Goal: Information Seeking & Learning: Learn about a topic

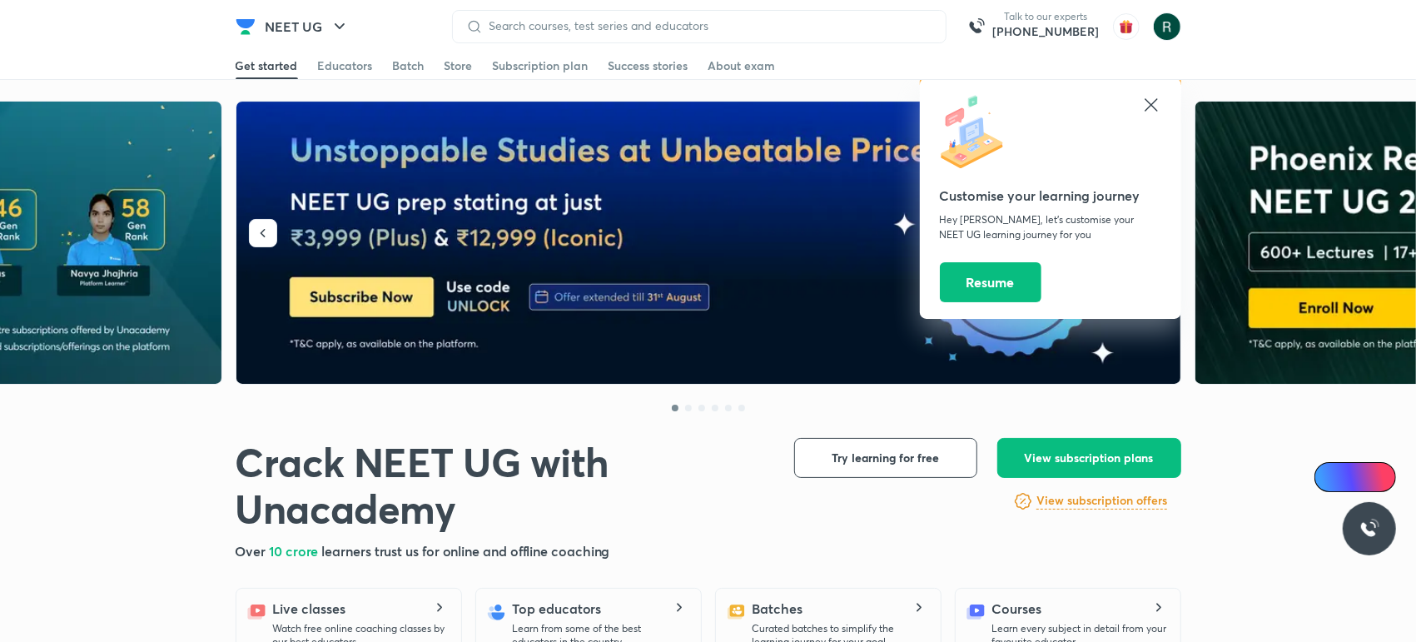
drag, startPoint x: 0, startPoint y: 0, endPoint x: 302, endPoint y: 276, distance: 409.0
click at [302, 276] on img at bounding box center [709, 243] width 946 height 283
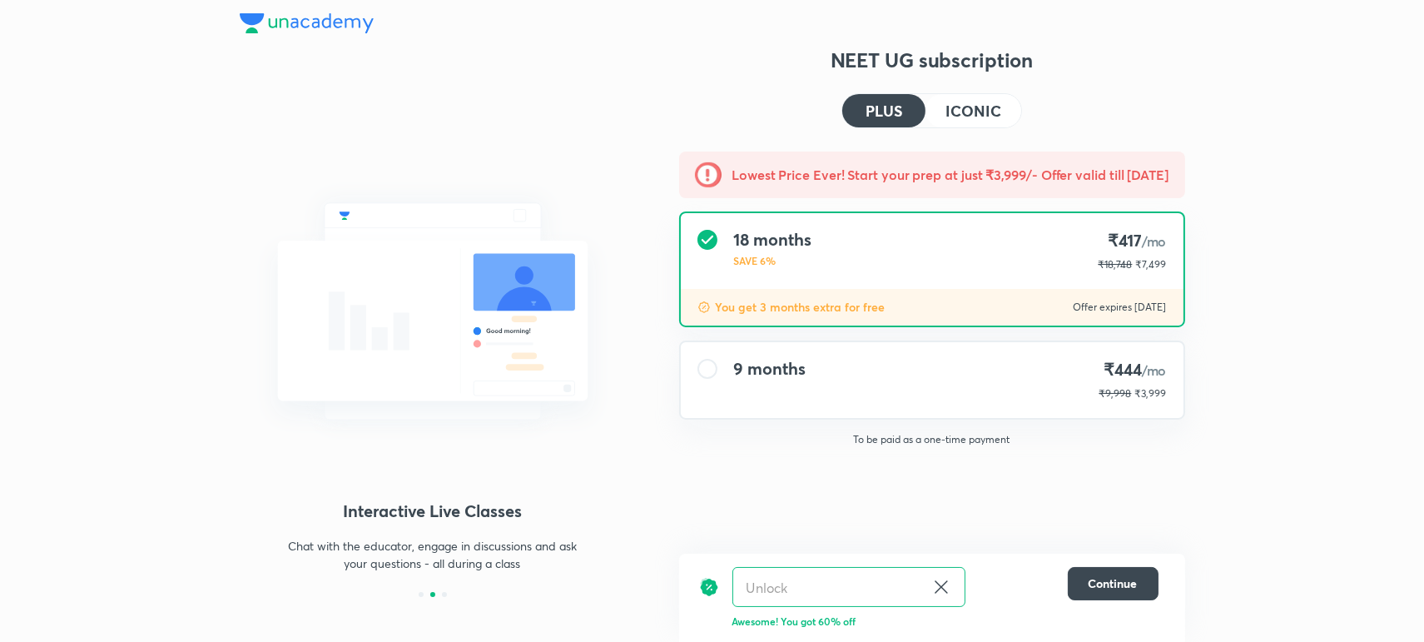
click at [295, 31] on img at bounding box center [307, 23] width 134 height 20
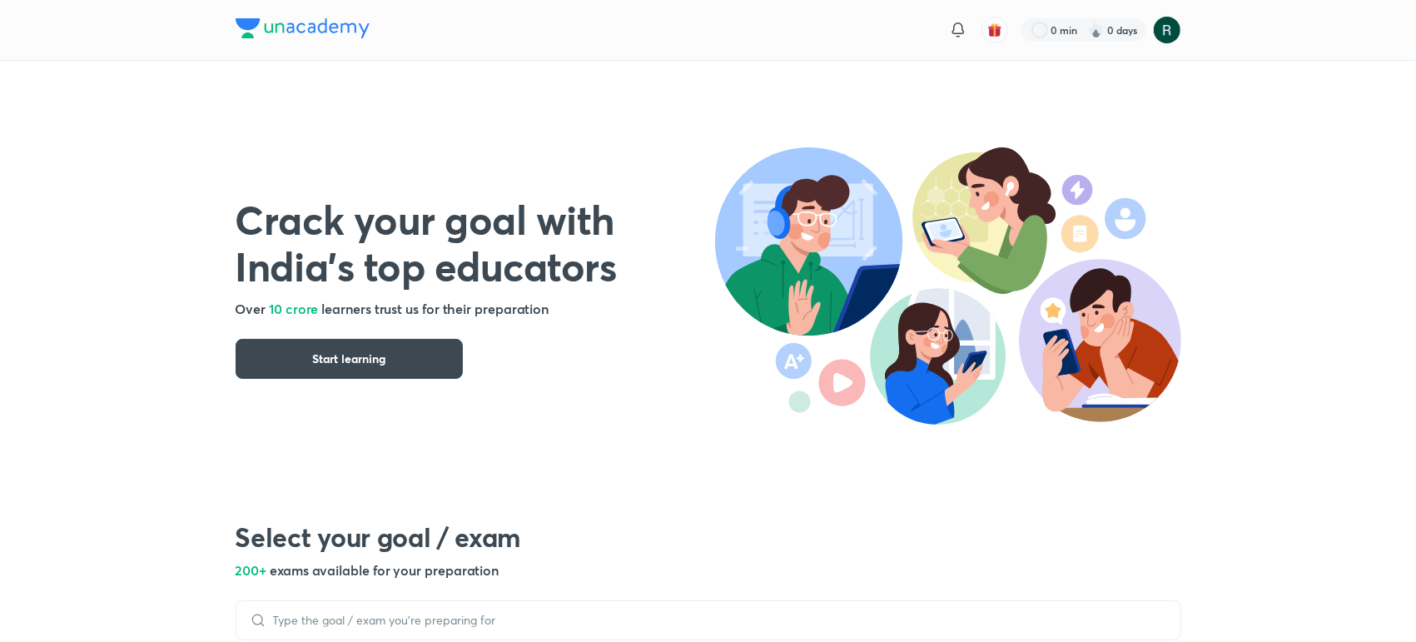
click at [317, 35] on img at bounding box center [303, 28] width 134 height 20
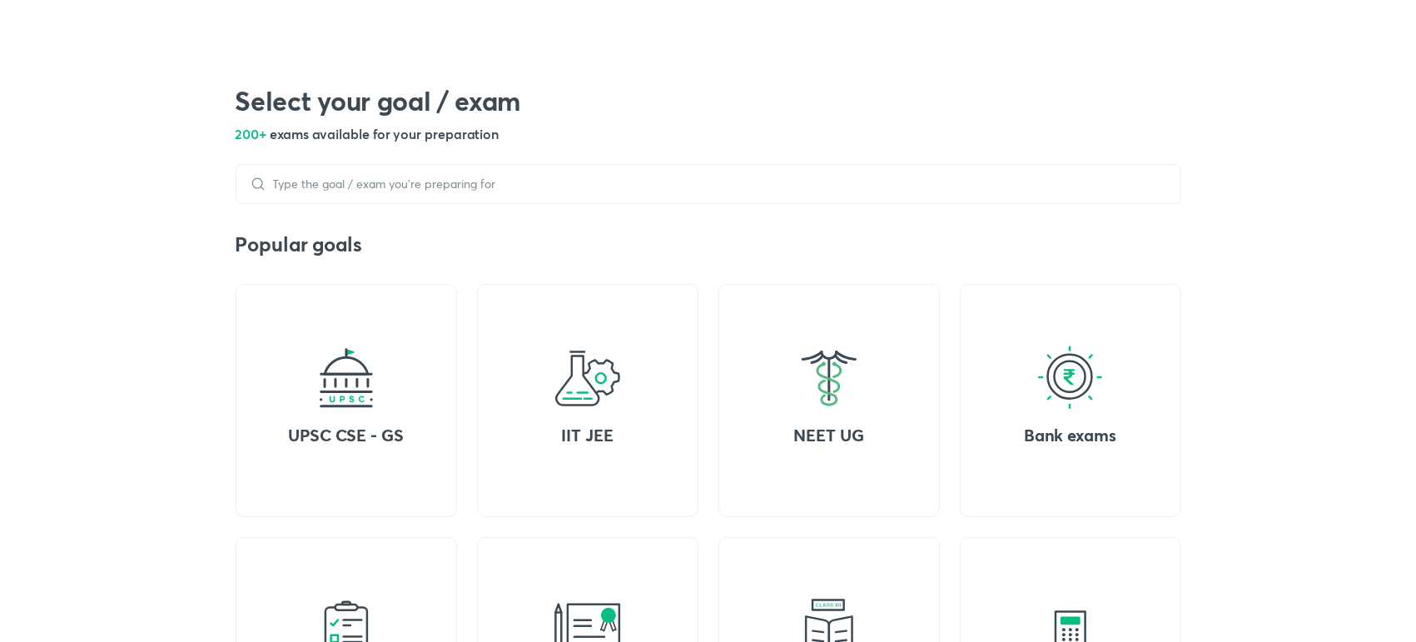
click at [625, 454] on div "IIT JEE" at bounding box center [587, 400] width 221 height 233
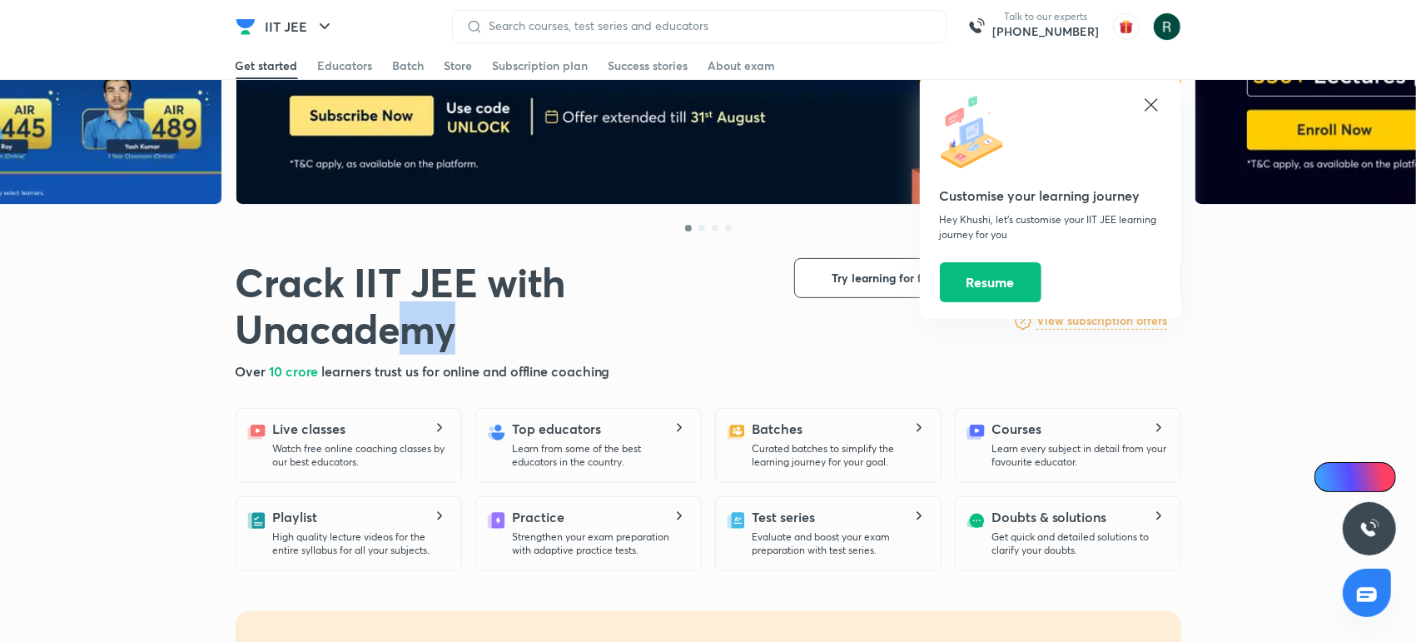
click at [1151, 117] on div at bounding box center [1050, 133] width 221 height 77
drag, startPoint x: 1151, startPoint y: 117, endPoint x: 1141, endPoint y: 81, distance: 37.2
click at [1141, 81] on div "Customise your learning journey Hey Khushi, let’s customise your IIT JEE learni…" at bounding box center [1050, 198] width 261 height 241
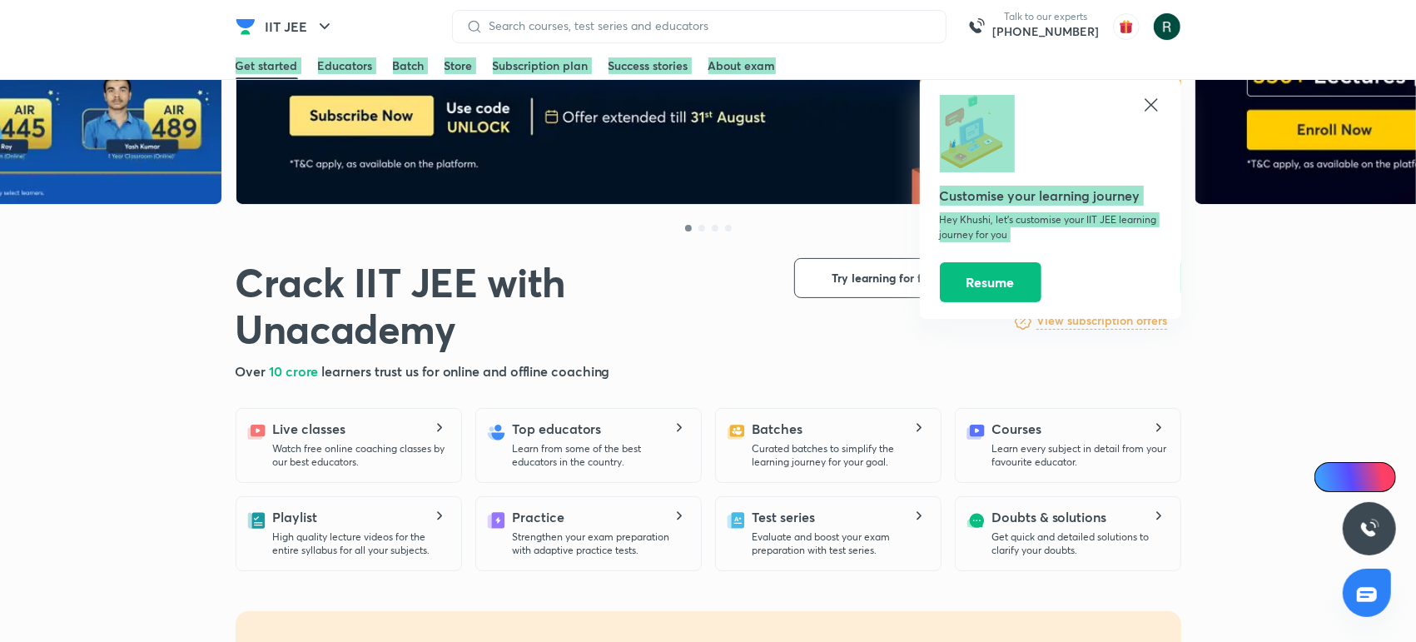
click at [1141, 53] on header "IIT JEE Talk to our experts +91-8585858585 Customise your learning journey Hey …" at bounding box center [708, 26] width 1416 height 53
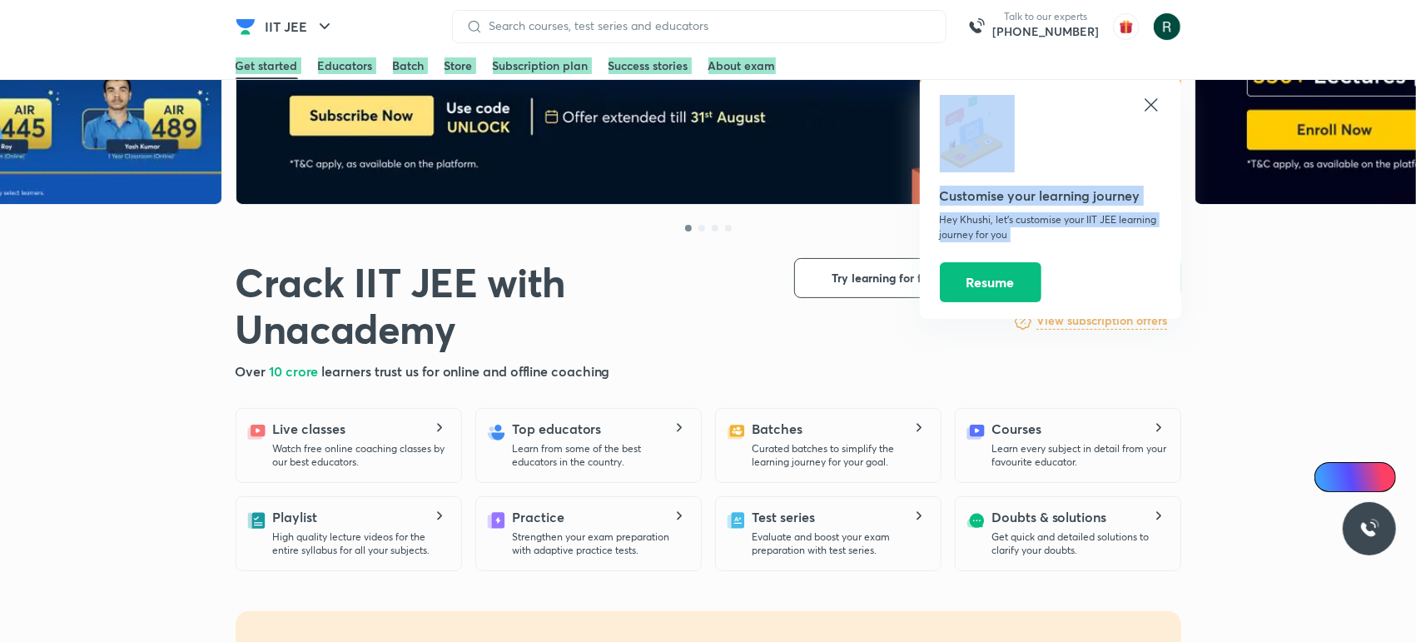
drag, startPoint x: 1141, startPoint y: 81, endPoint x: 1145, endPoint y: 105, distance: 24.4
click at [1145, 105] on icon at bounding box center [1151, 105] width 20 height 20
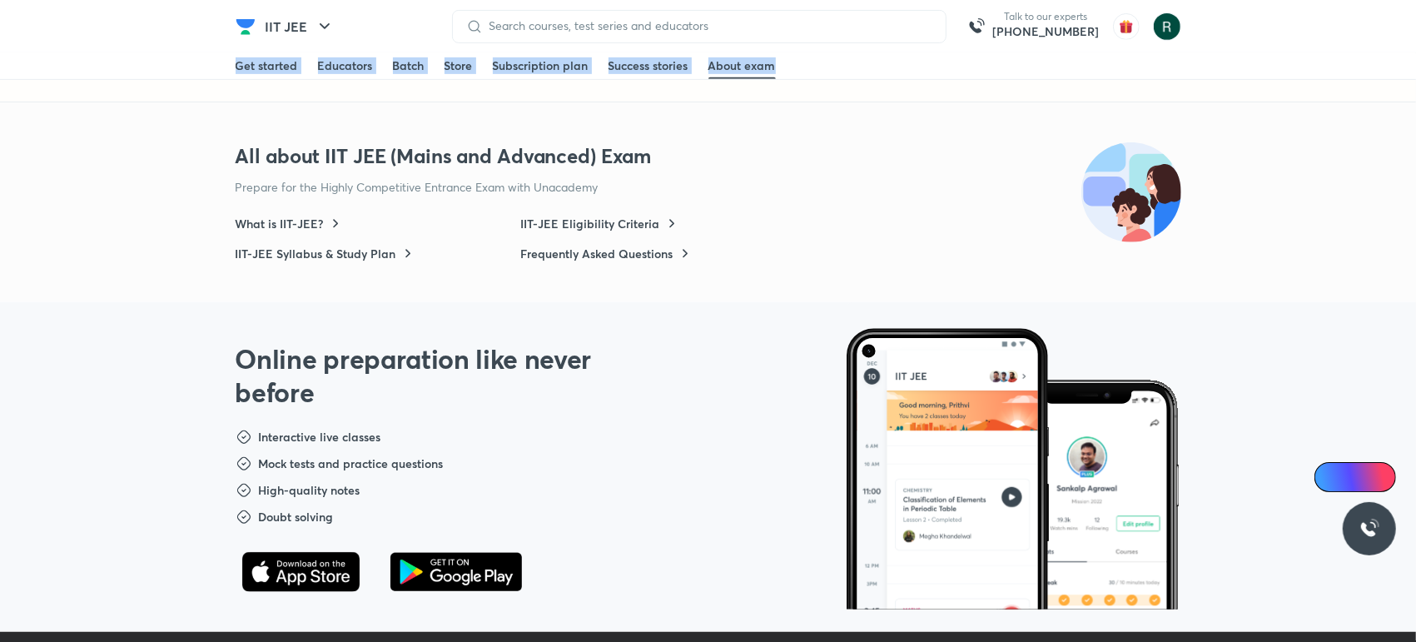
scroll to position [5483, 0]
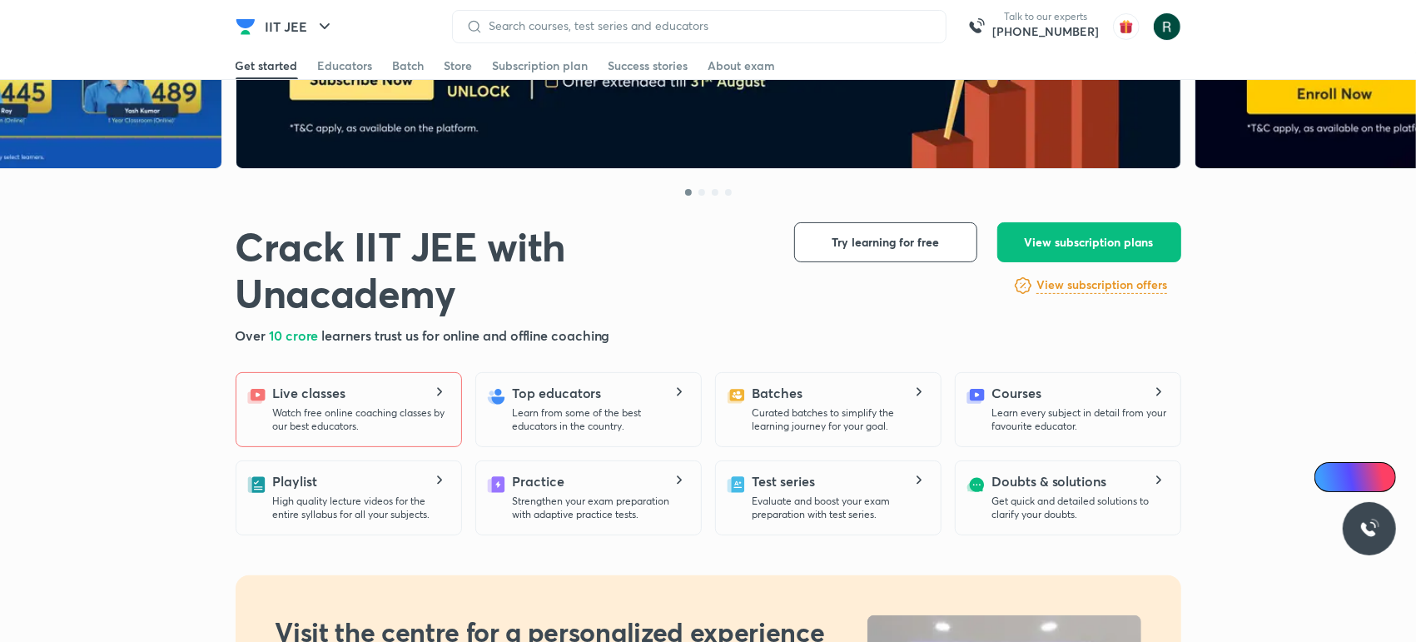
scroll to position [217, 0]
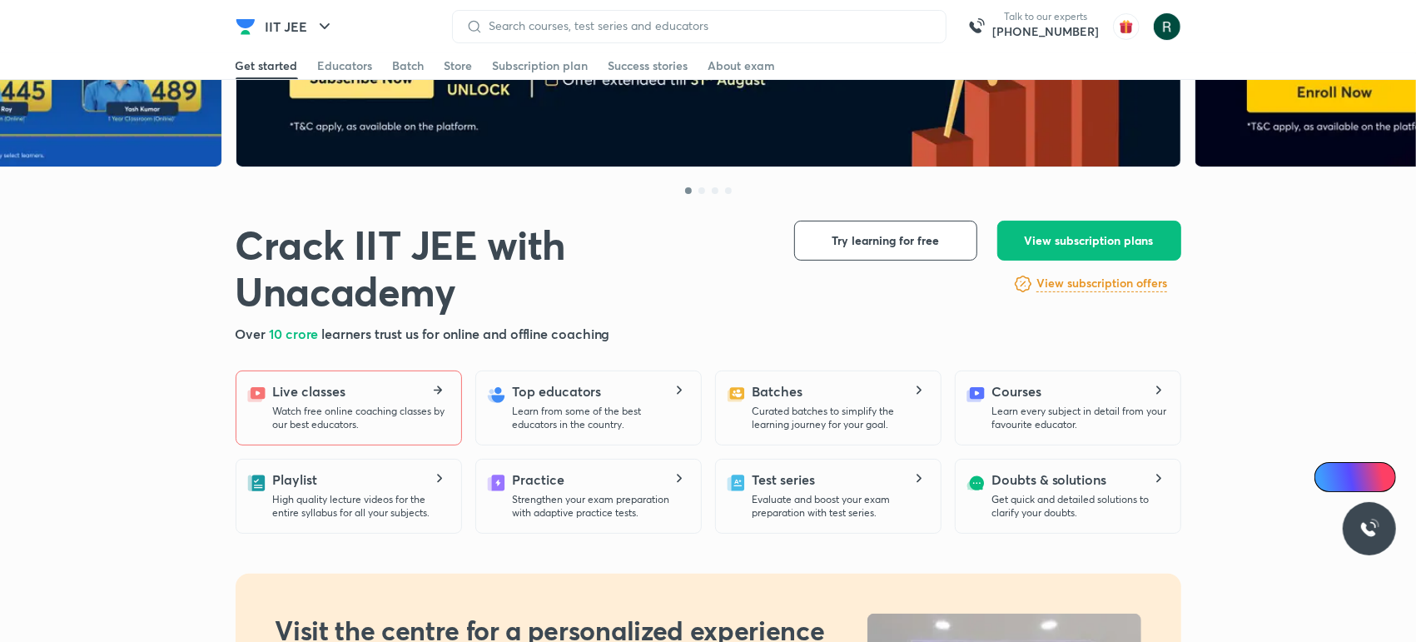
click at [370, 387] on div "Live classes Watch free online coaching classes by our best educators." at bounding box center [360, 406] width 175 height 50
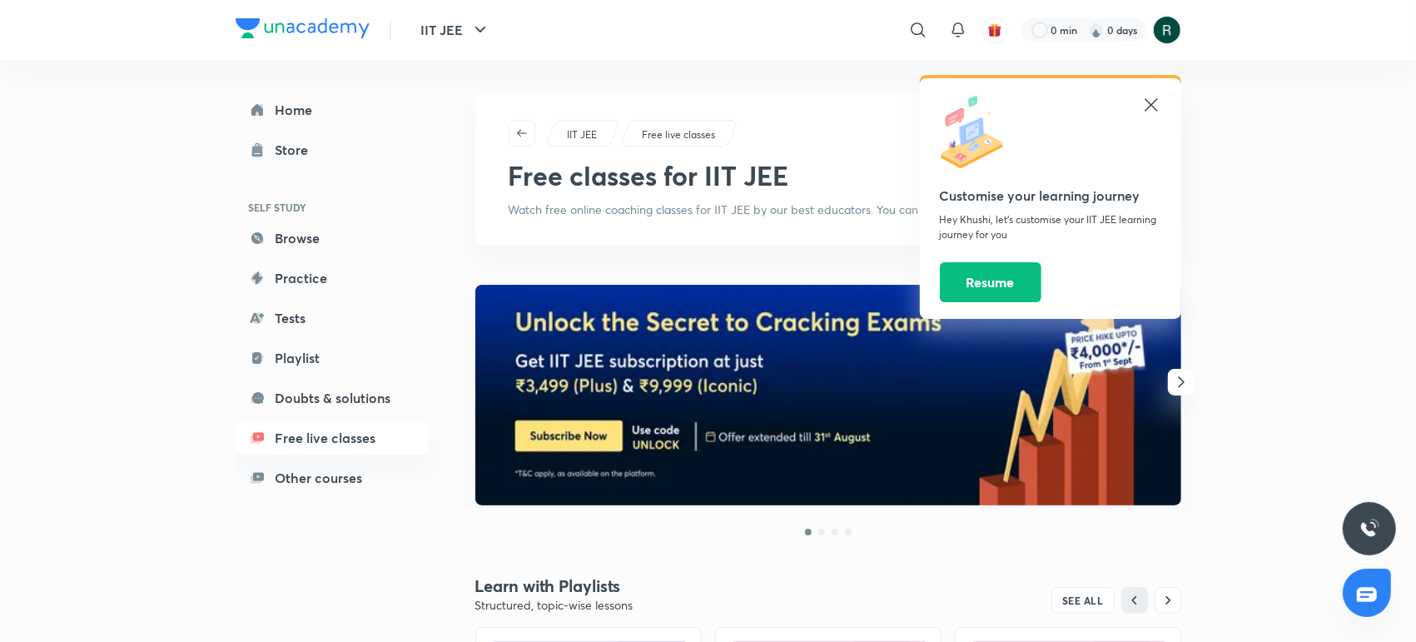
click at [1151, 93] on div "Customise your learning journey Hey Khushi, let’s customise your IIT JEE learni…" at bounding box center [1050, 198] width 261 height 241
click at [1150, 103] on icon at bounding box center [1151, 104] width 12 height 12
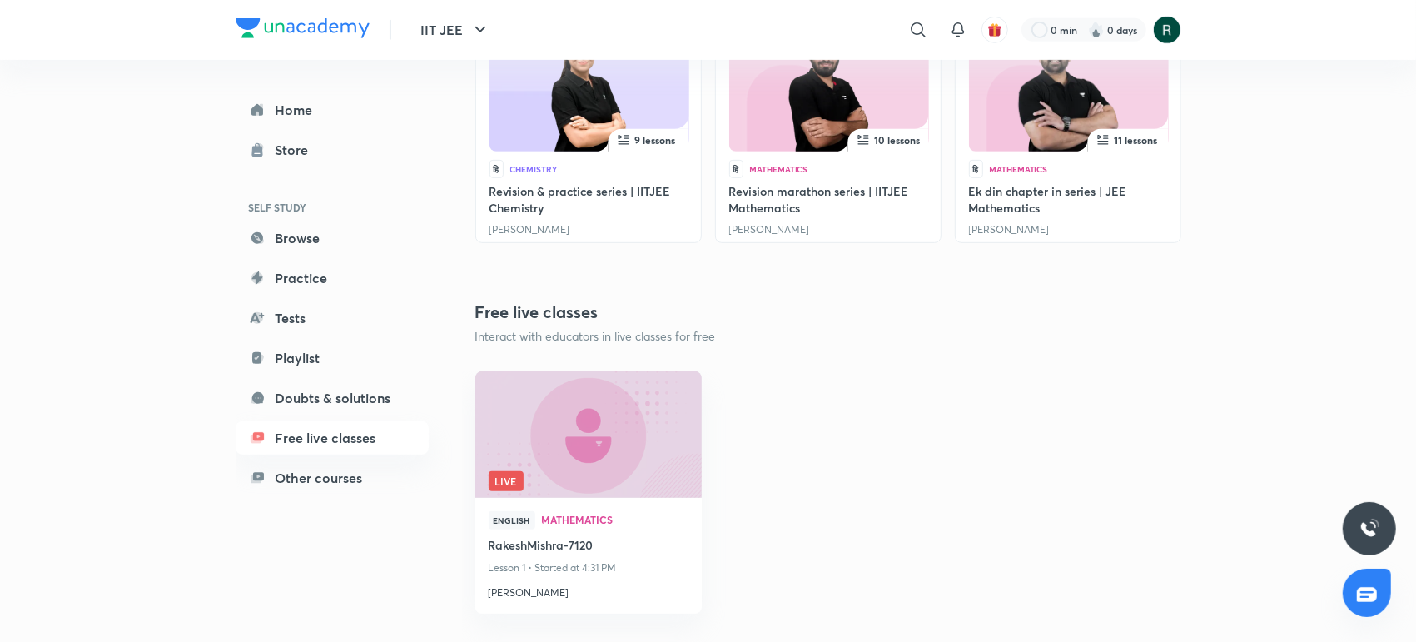
scroll to position [654, 0]
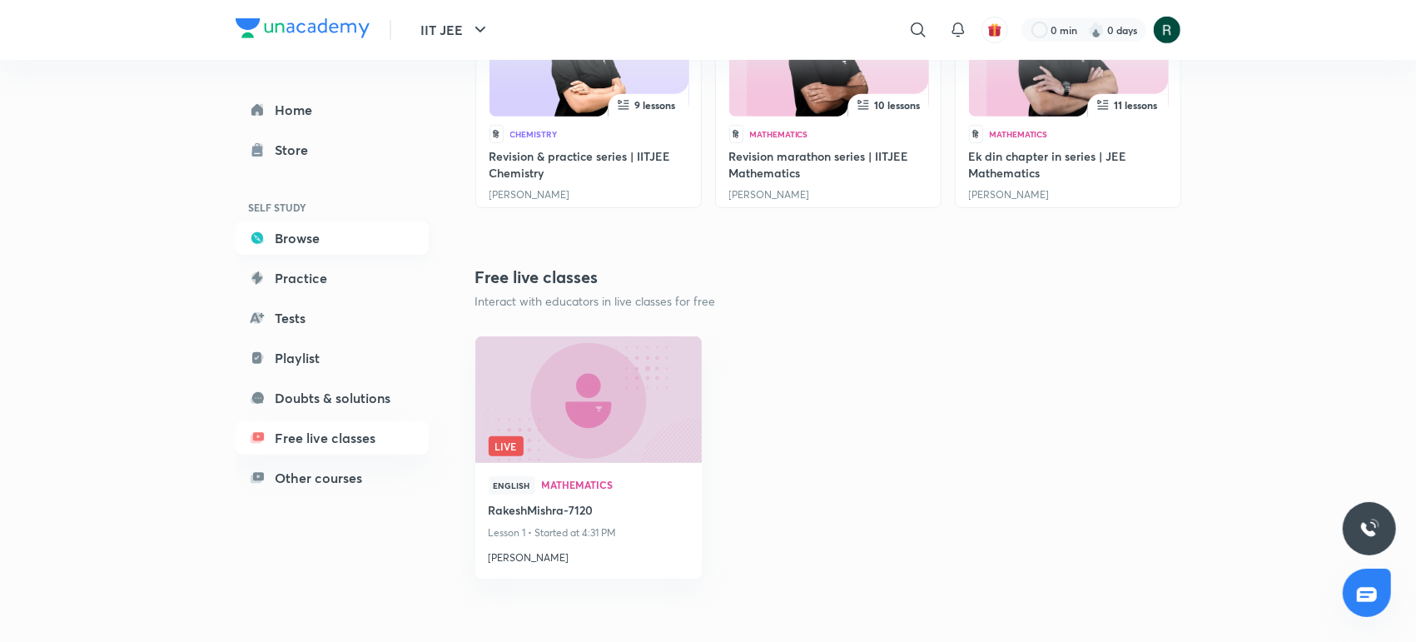
click at [311, 230] on link "Browse" at bounding box center [332, 237] width 193 height 33
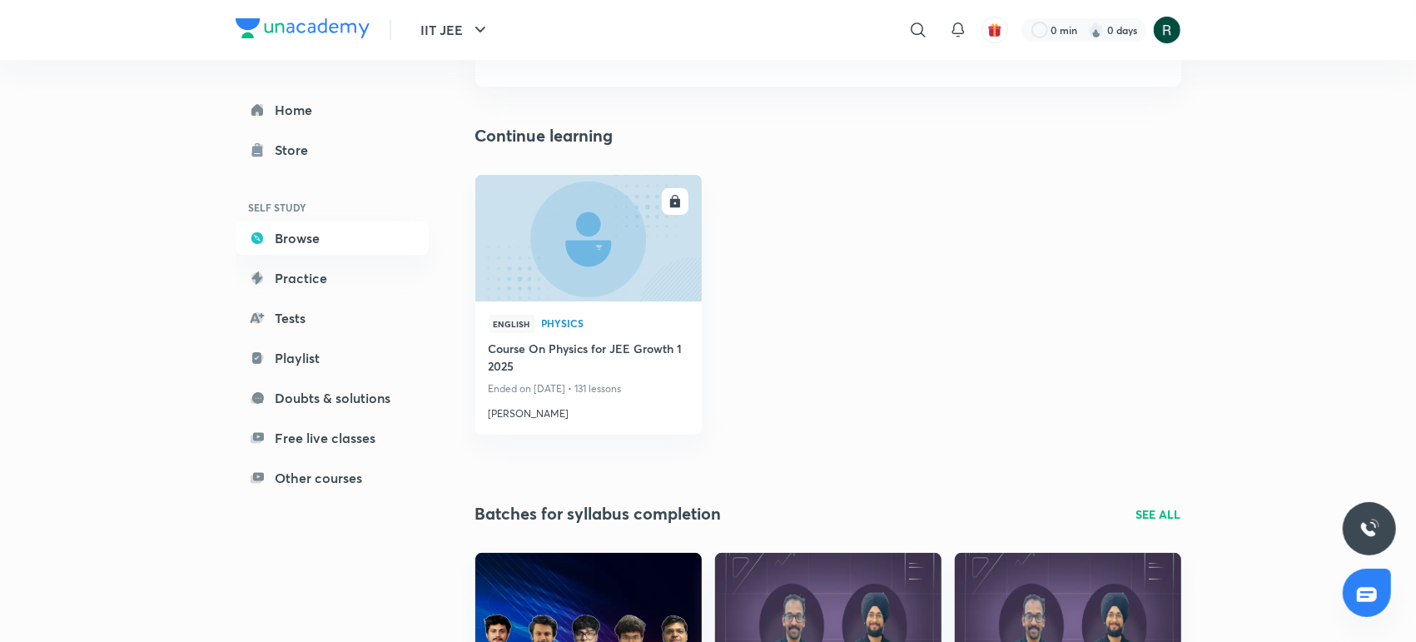
scroll to position [112, 0]
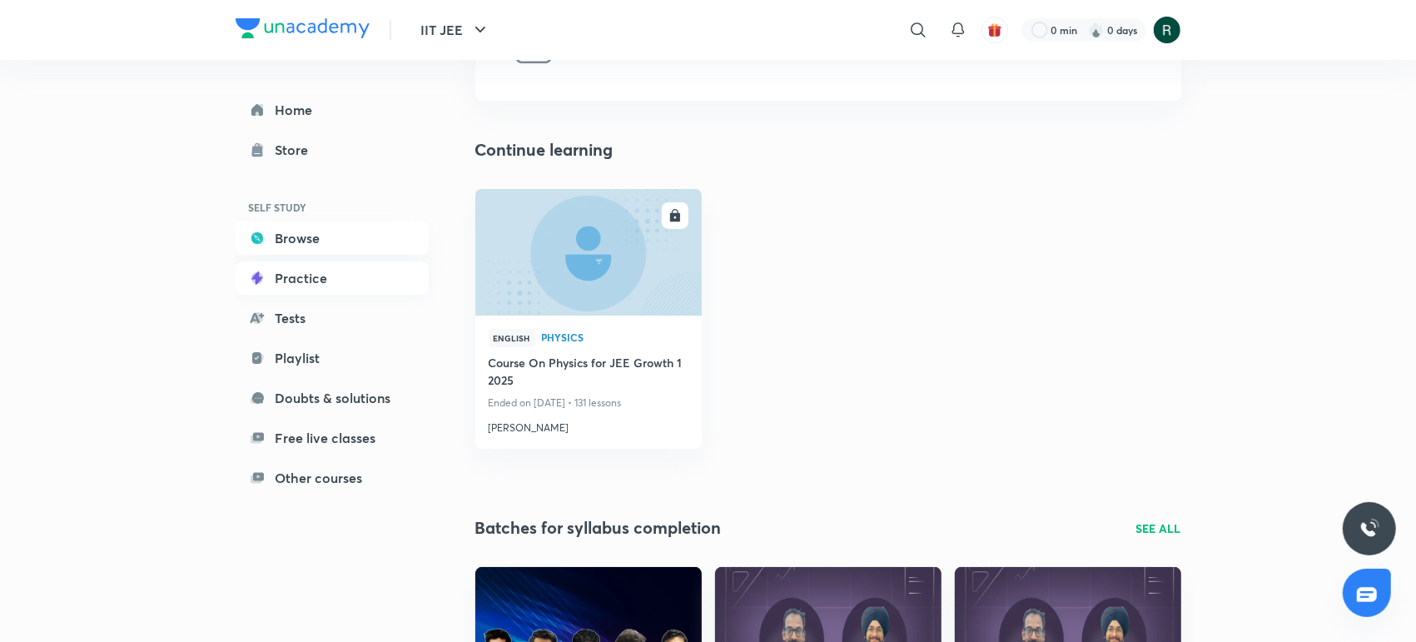
click at [310, 285] on link "Practice" at bounding box center [332, 277] width 193 height 33
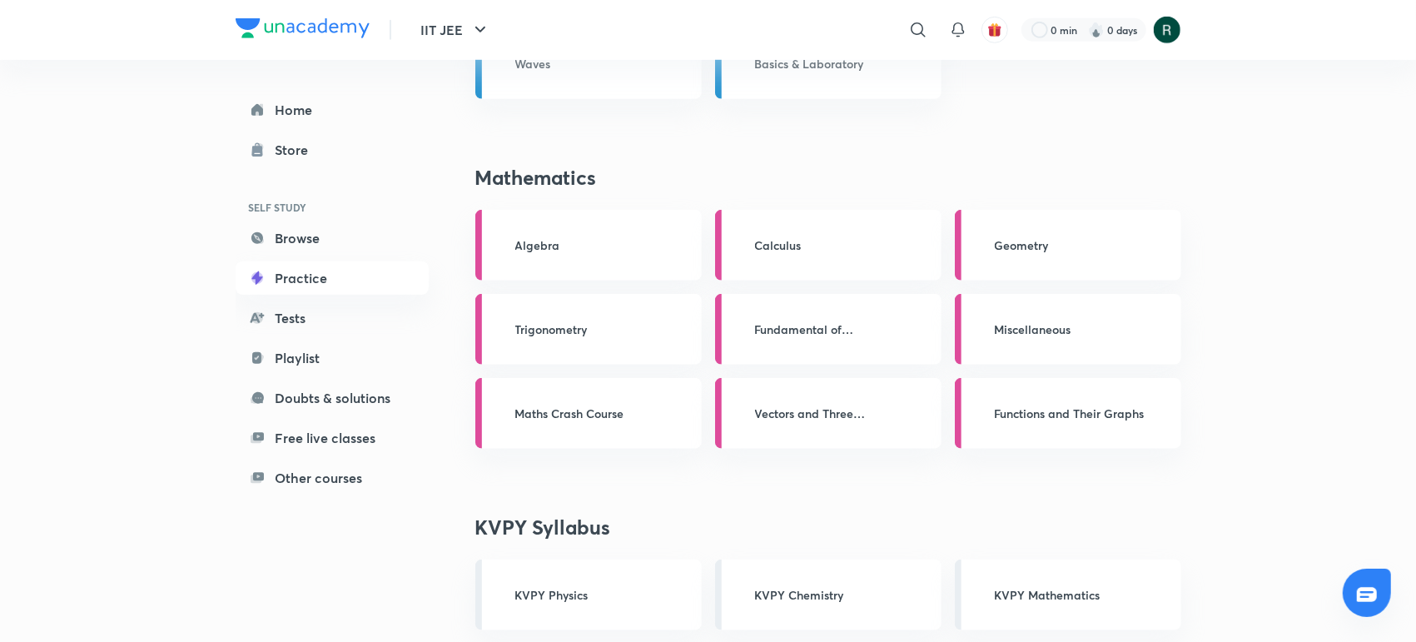
scroll to position [1027, 0]
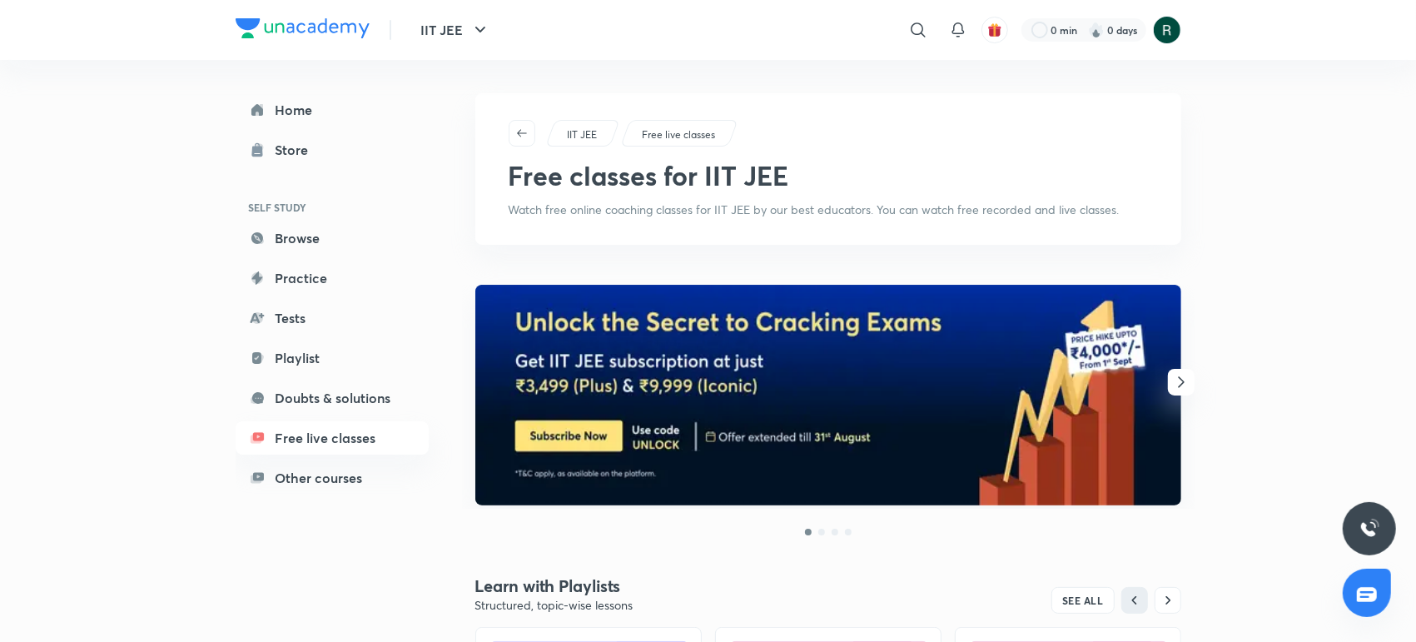
click at [338, 43] on div "IIT JEE ​ 0 min 0 days" at bounding box center [709, 30] width 946 height 60
click at [323, 23] on img at bounding box center [303, 28] width 134 height 20
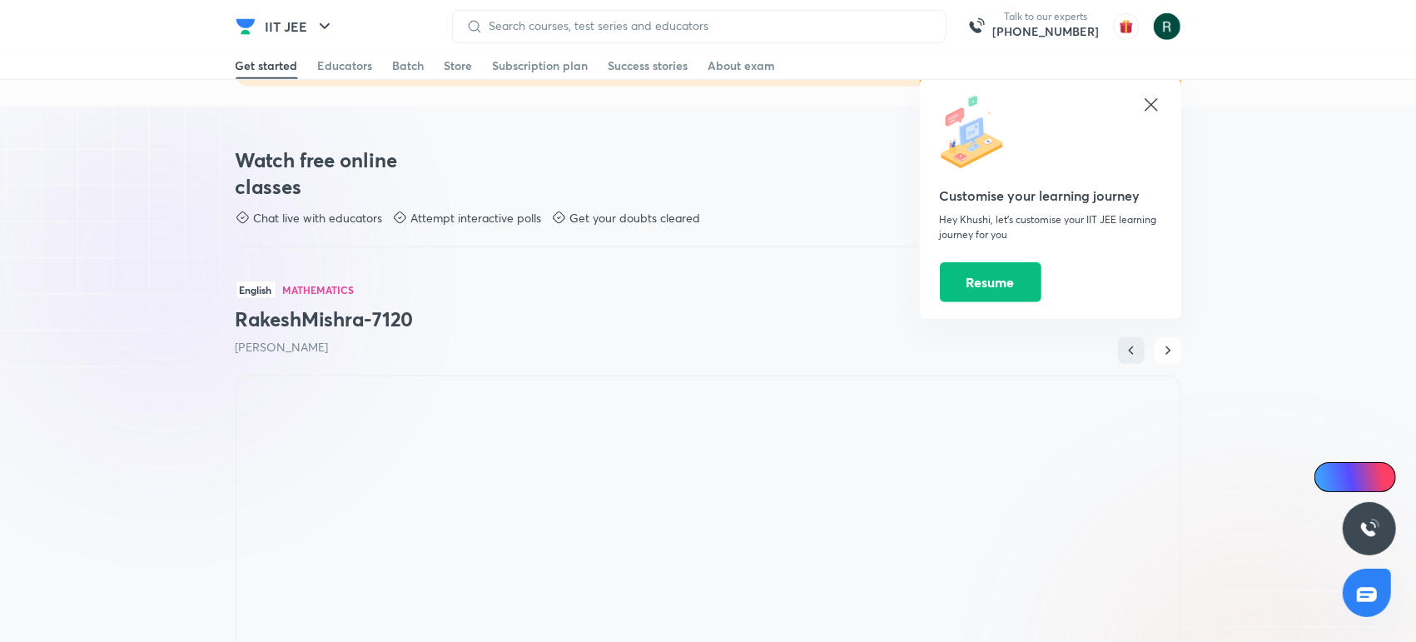
scroll to position [1051, 0]
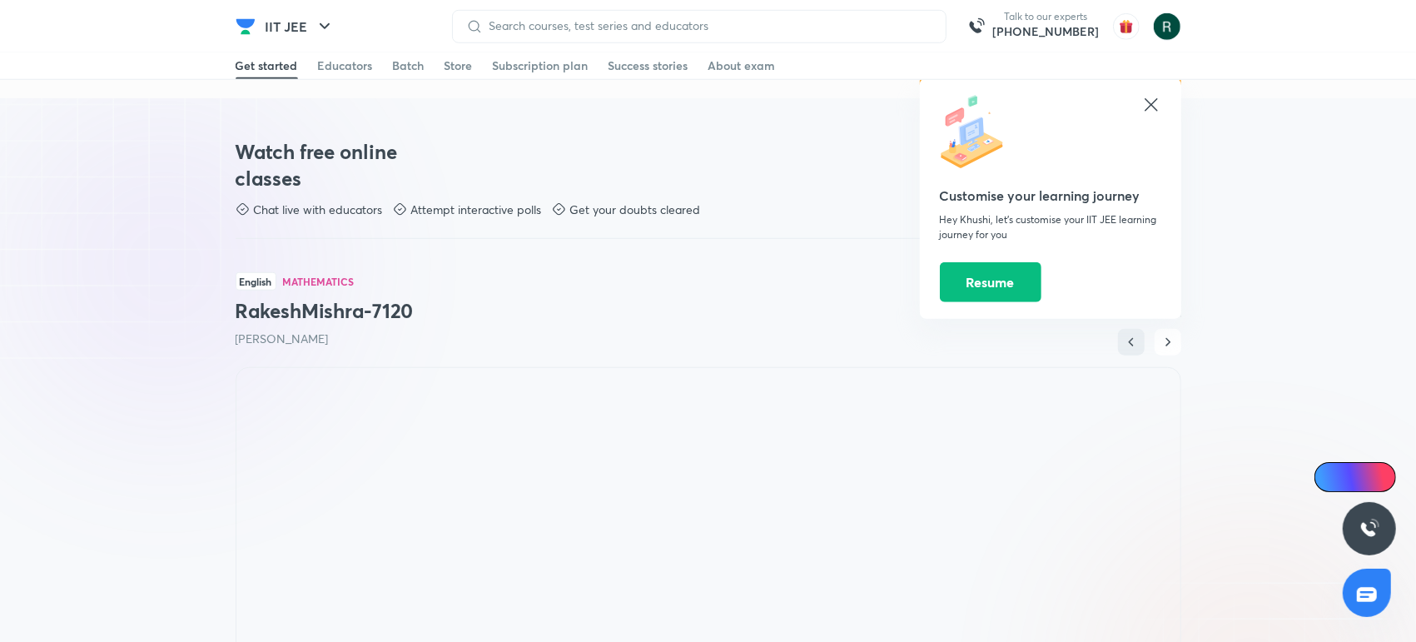
click at [1148, 102] on icon at bounding box center [1151, 105] width 20 height 20
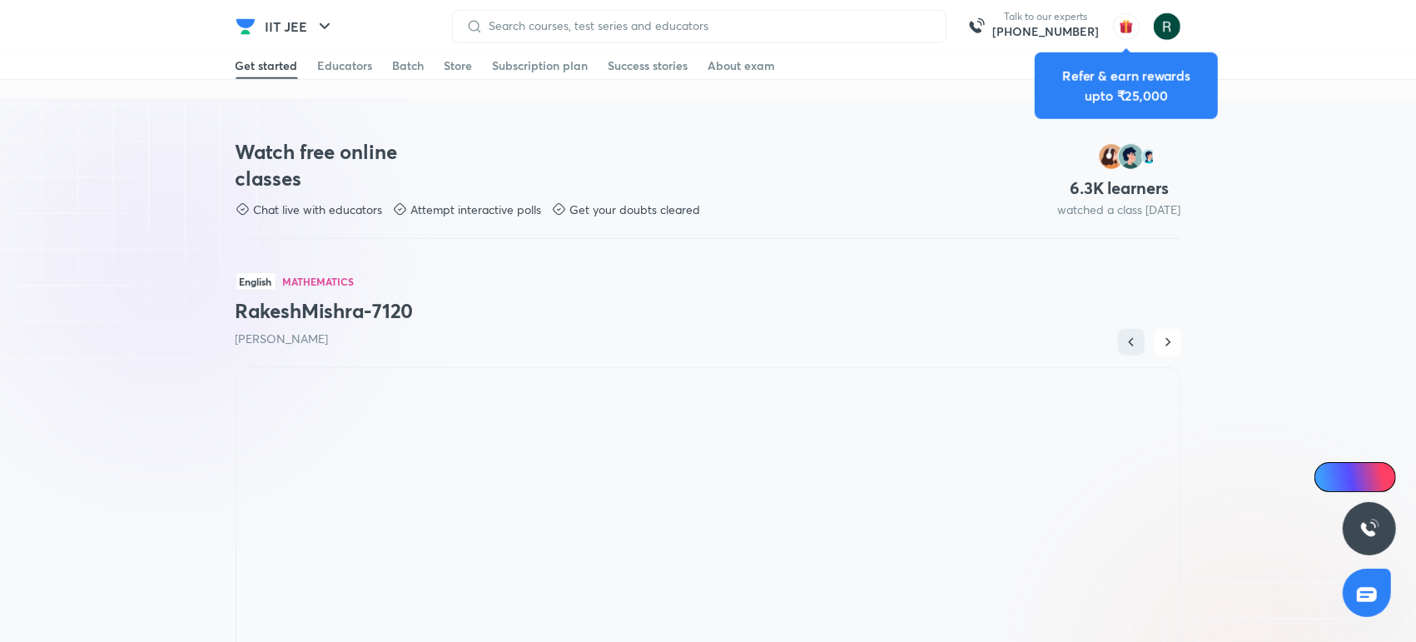
click at [589, 326] on div "English Mathematics RakeshMishra-7120 Rakesh Kumar Mishra" at bounding box center [709, 313] width 946 height 108
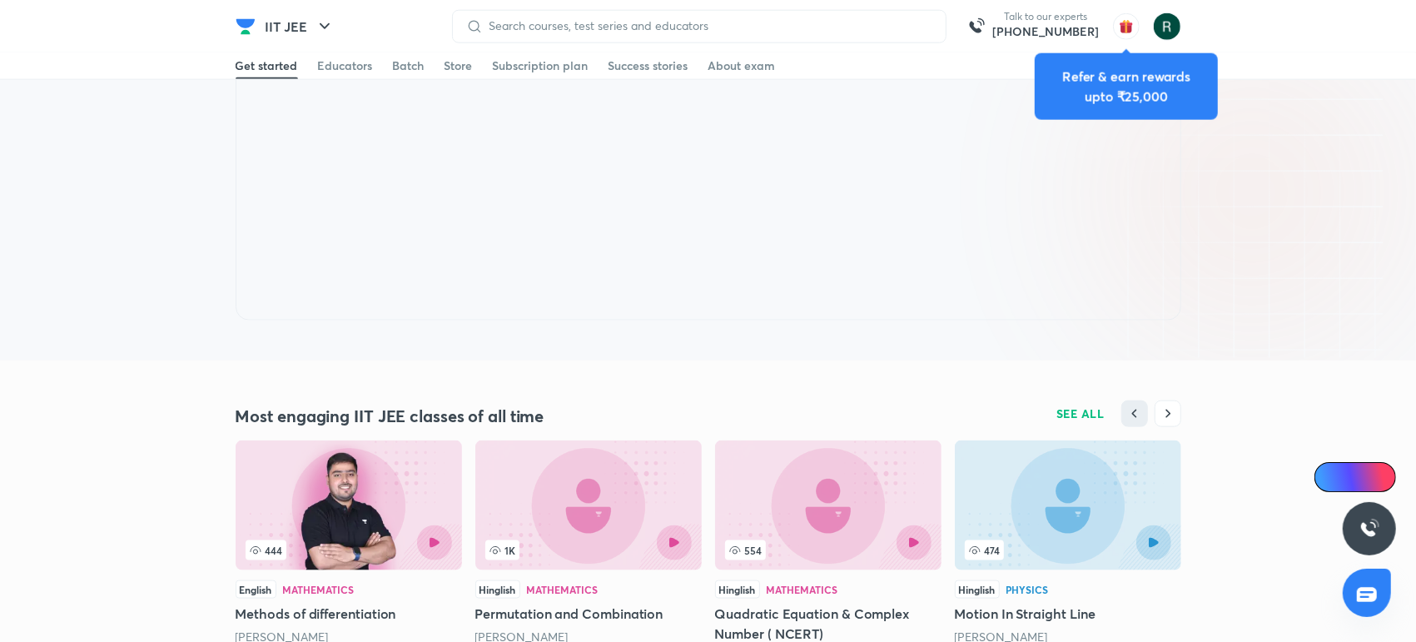
scroll to position [1537, 0]
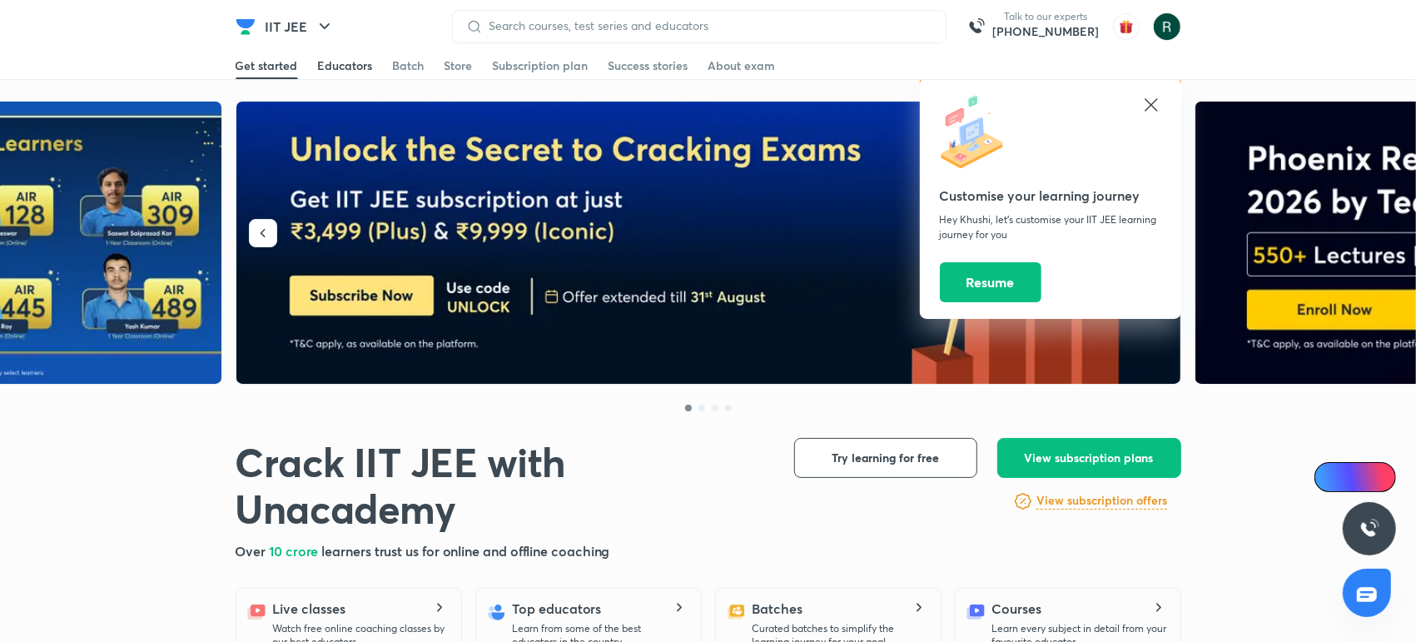
click at [345, 67] on div "Educators" at bounding box center [345, 65] width 55 height 17
click at [1151, 103] on icon at bounding box center [1151, 104] width 12 height 12
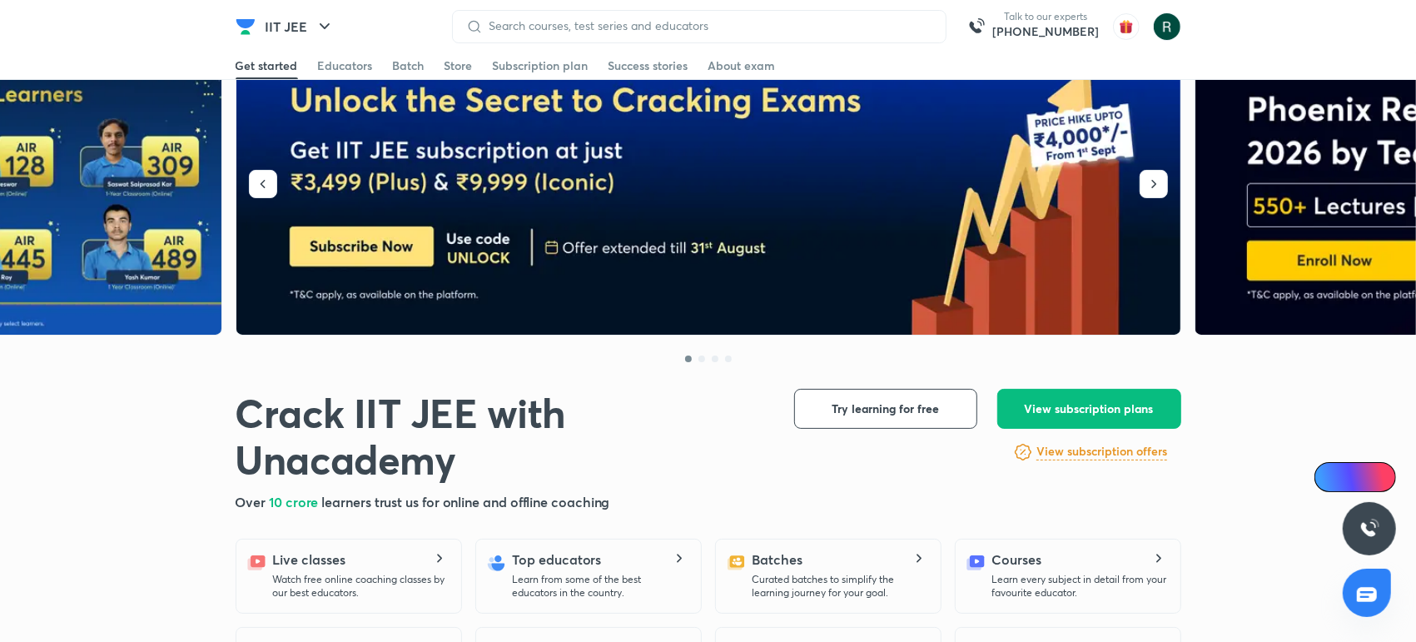
scroll to position [40, 0]
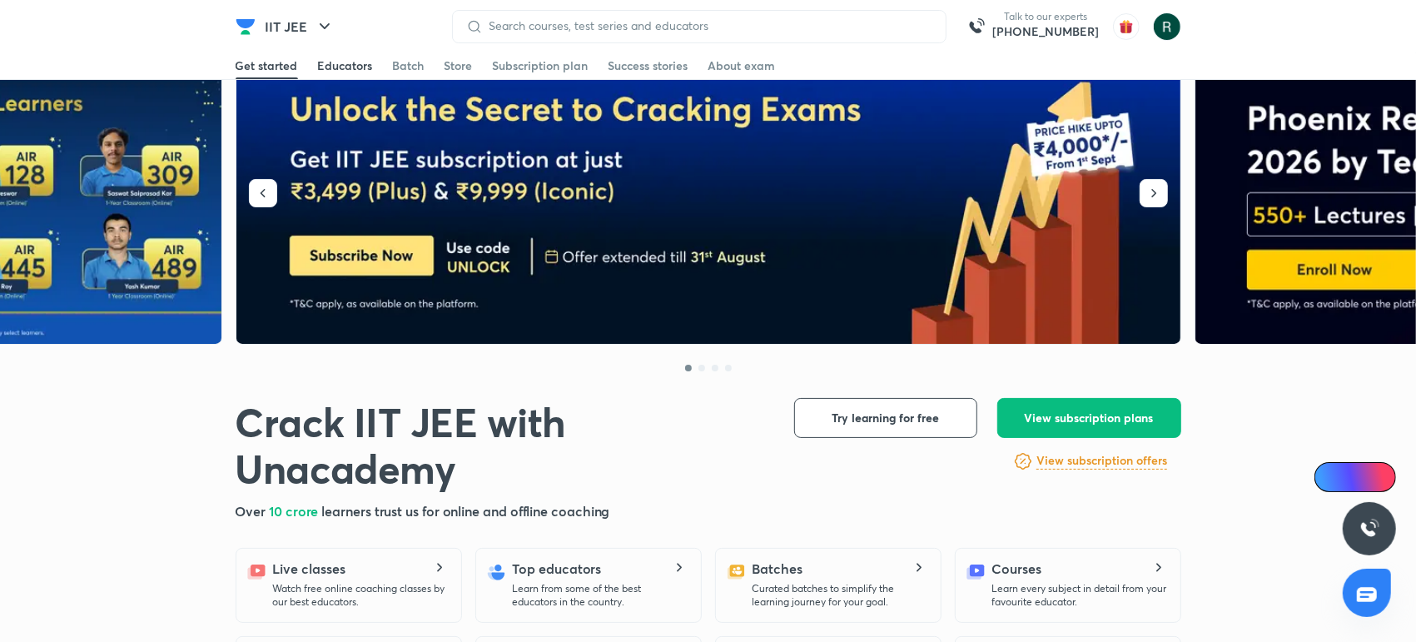
click at [356, 52] on link "Educators" at bounding box center [345, 65] width 55 height 27
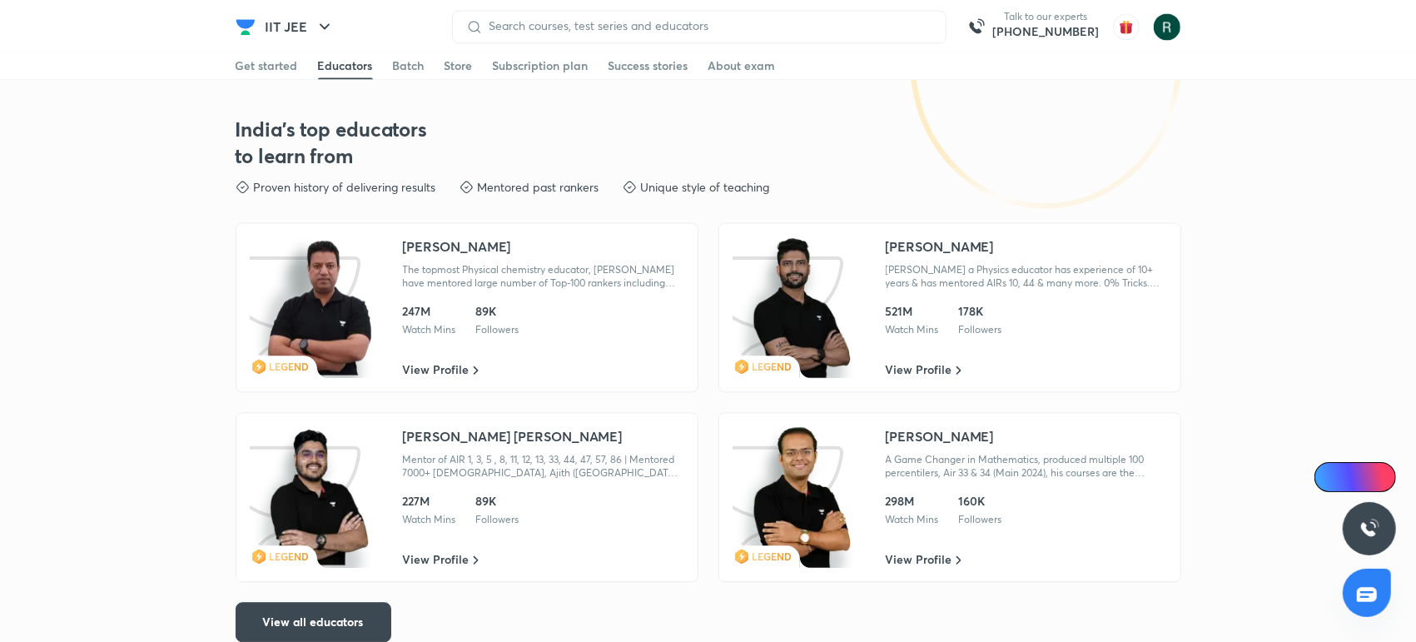
scroll to position [2811, 0]
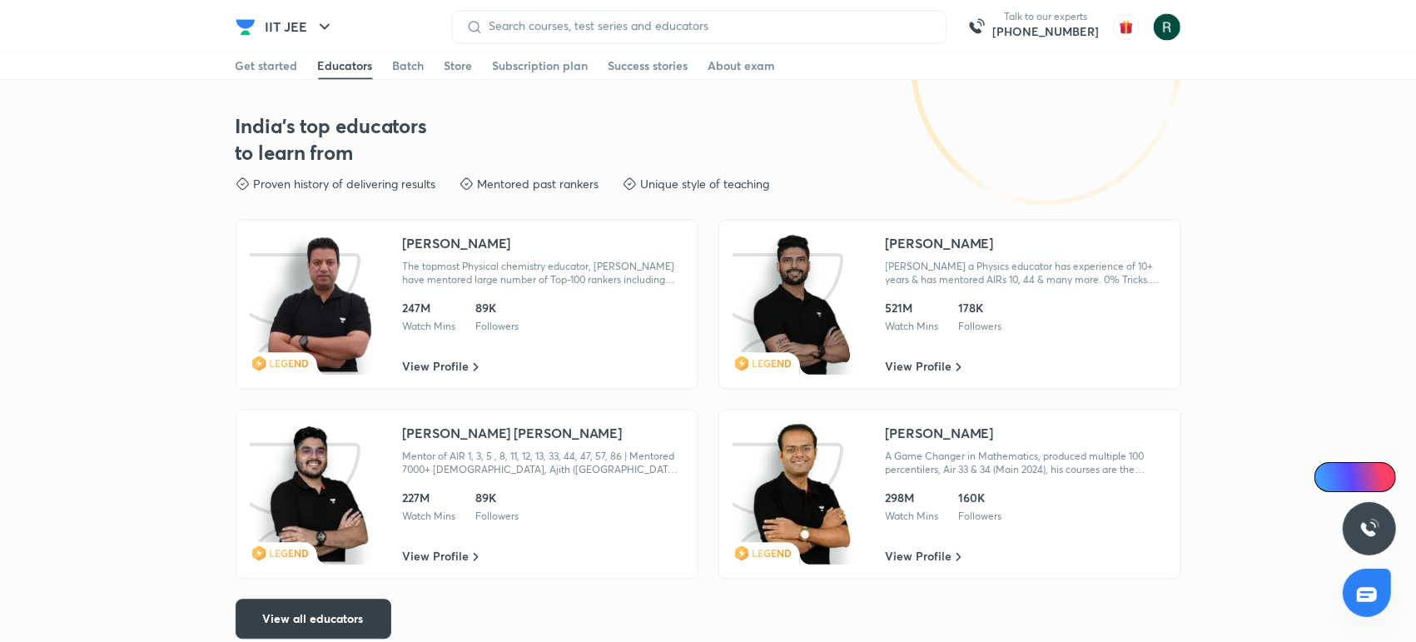
click at [332, 616] on span "View all educators" at bounding box center [313, 618] width 101 height 17
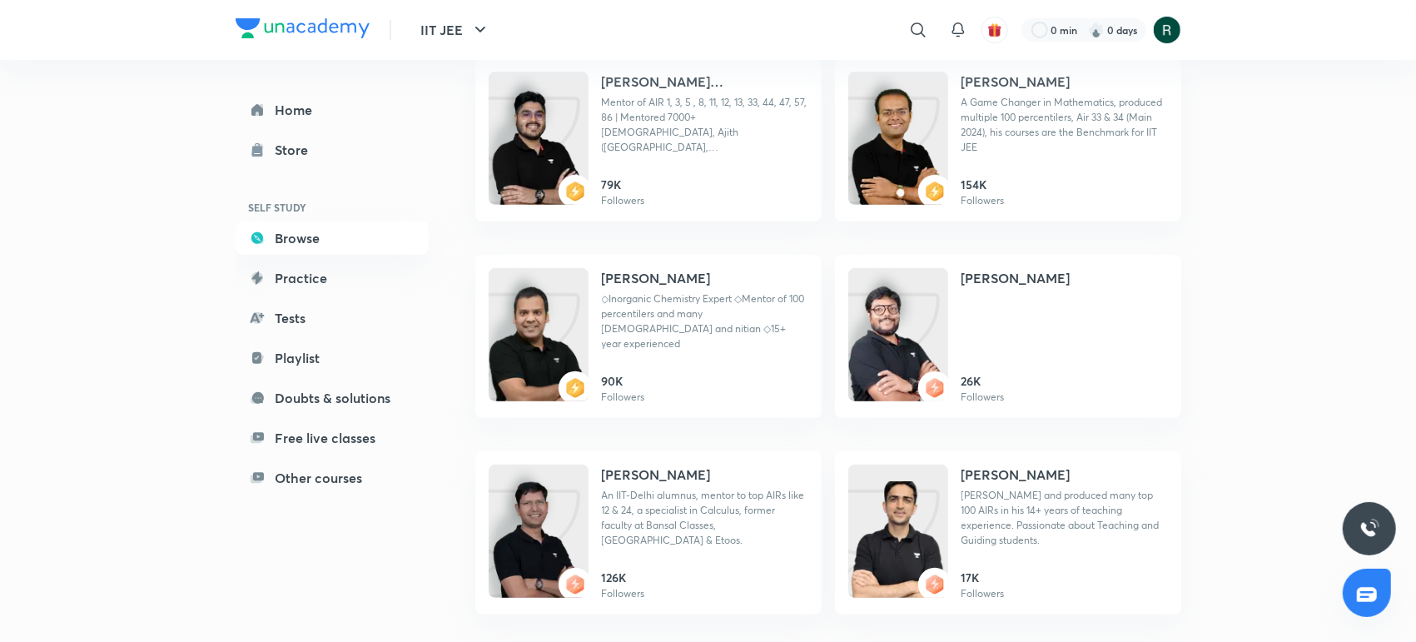
scroll to position [441, 0]
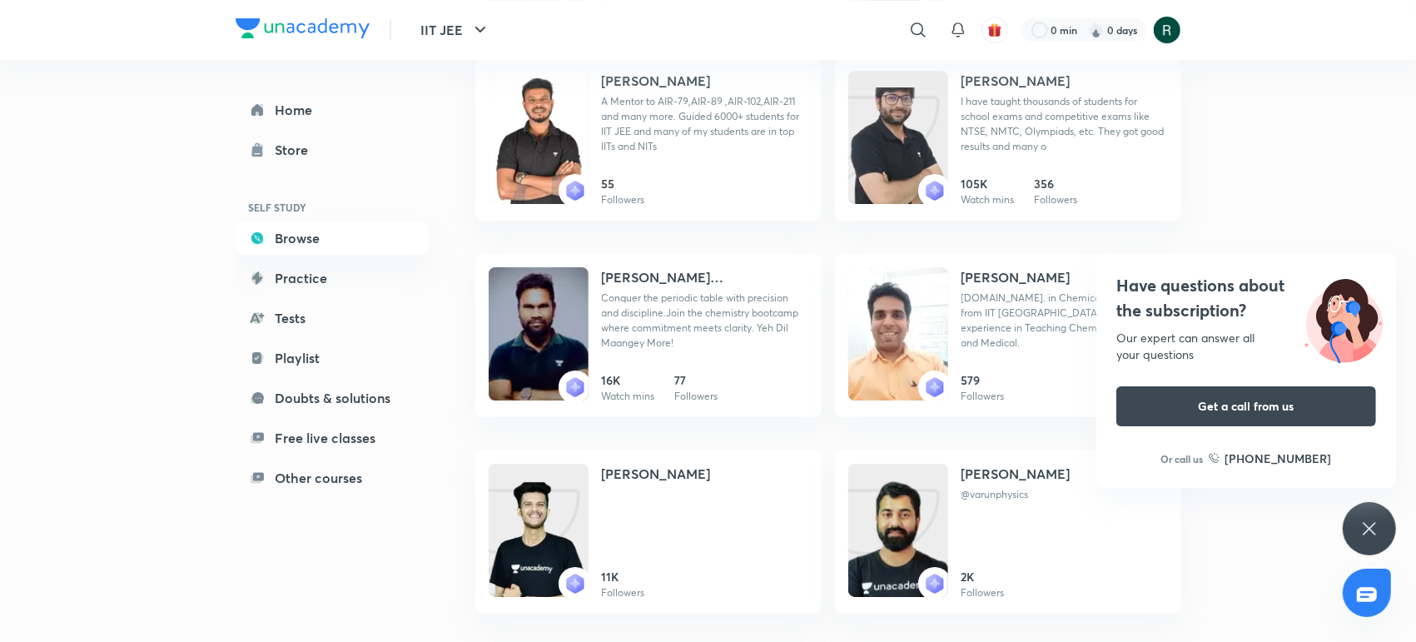
scroll to position [4585, 0]
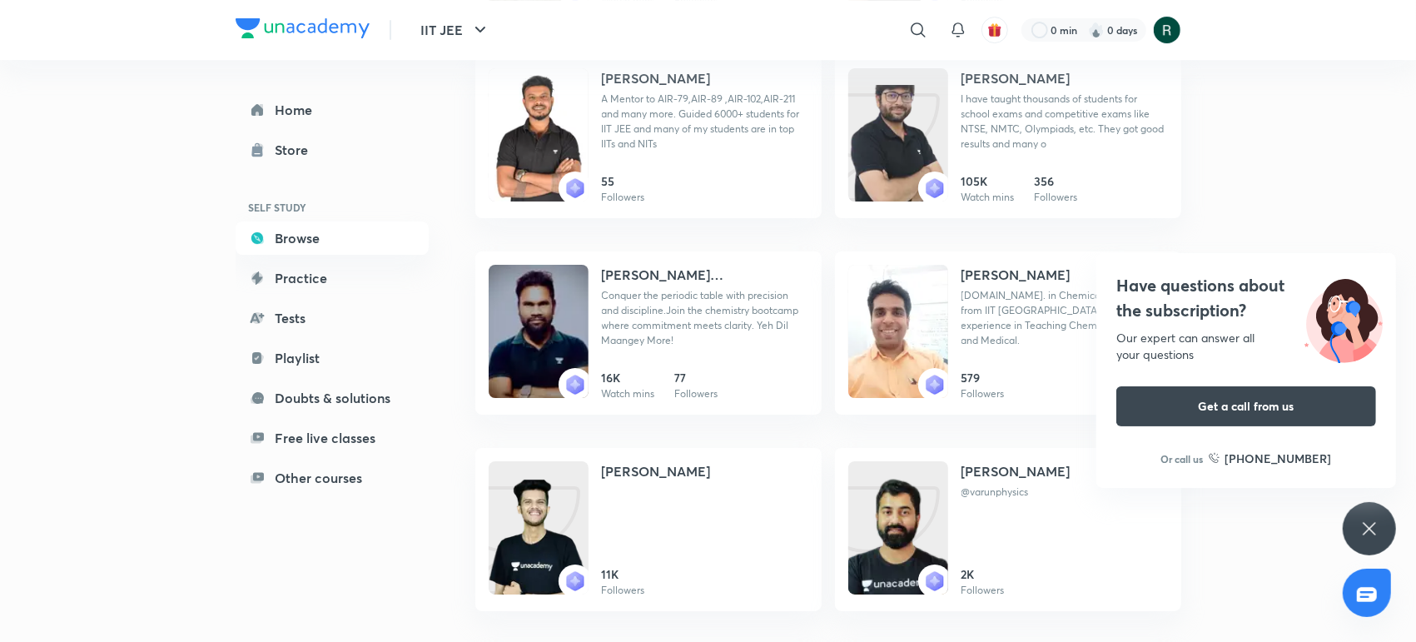
click at [1363, 526] on icon at bounding box center [1369, 529] width 20 height 20
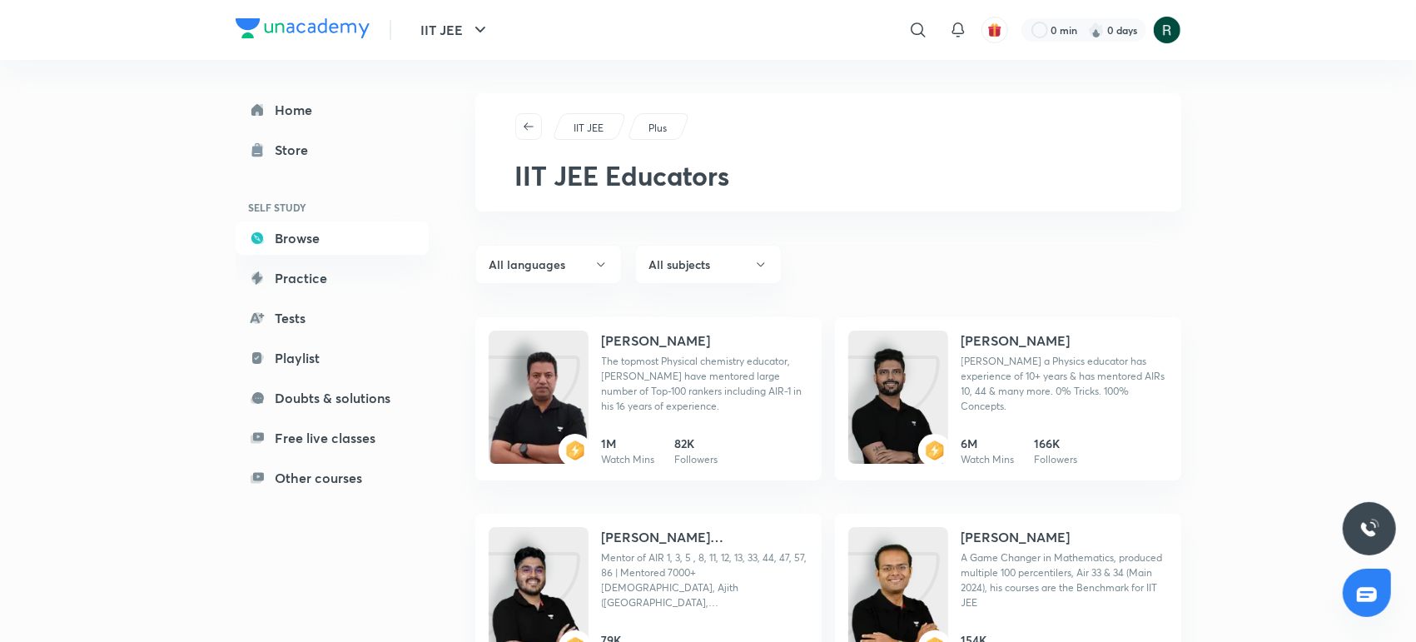
scroll to position [175, 0]
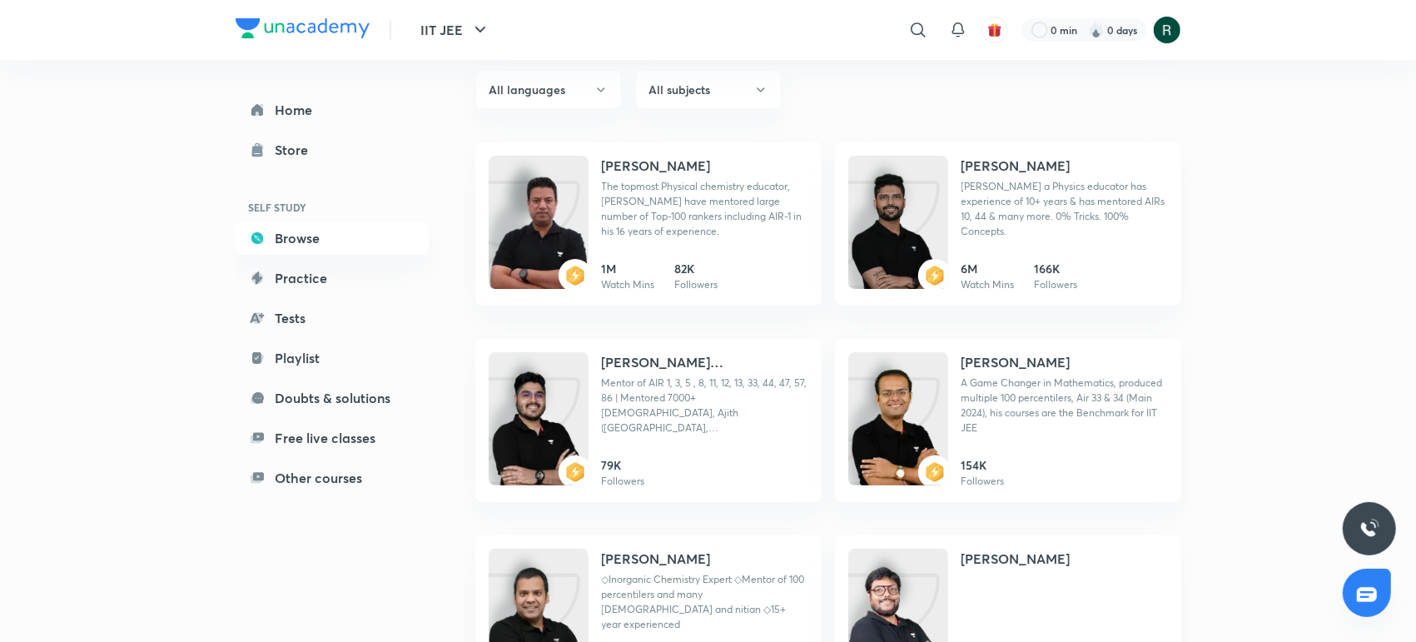
scroll to position [2811, 0]
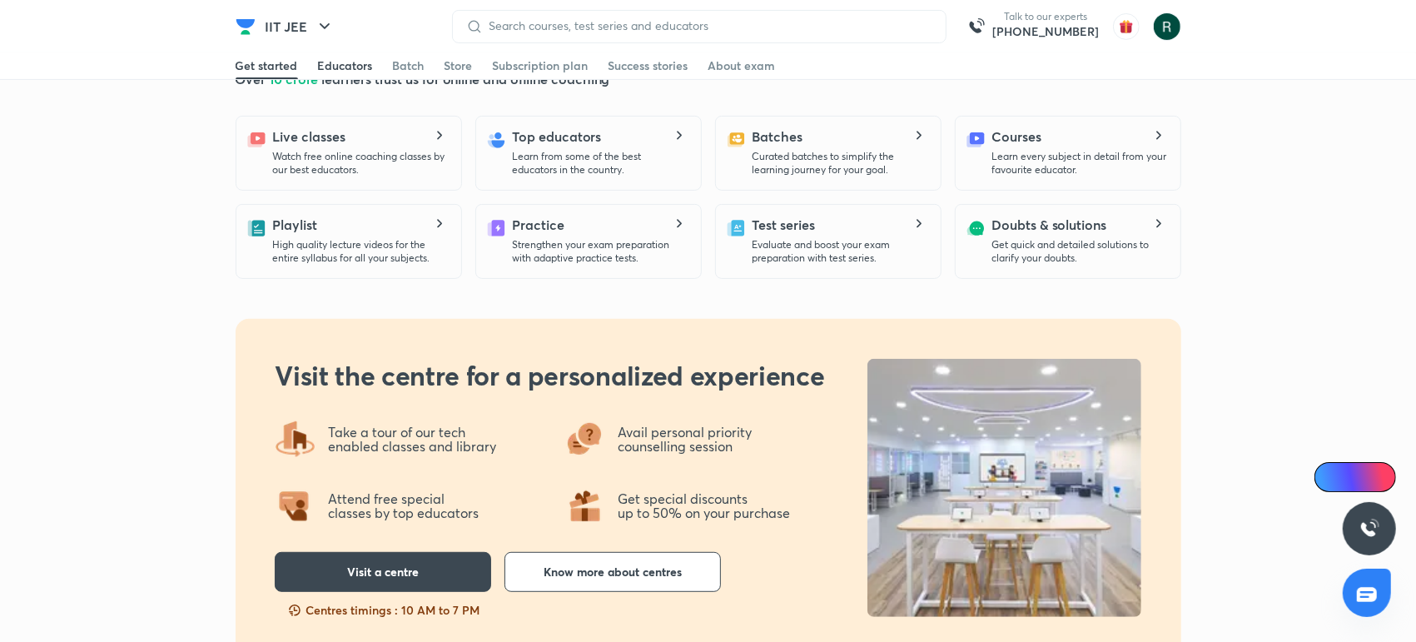
click at [370, 71] on div "Educators" at bounding box center [345, 65] width 55 height 17
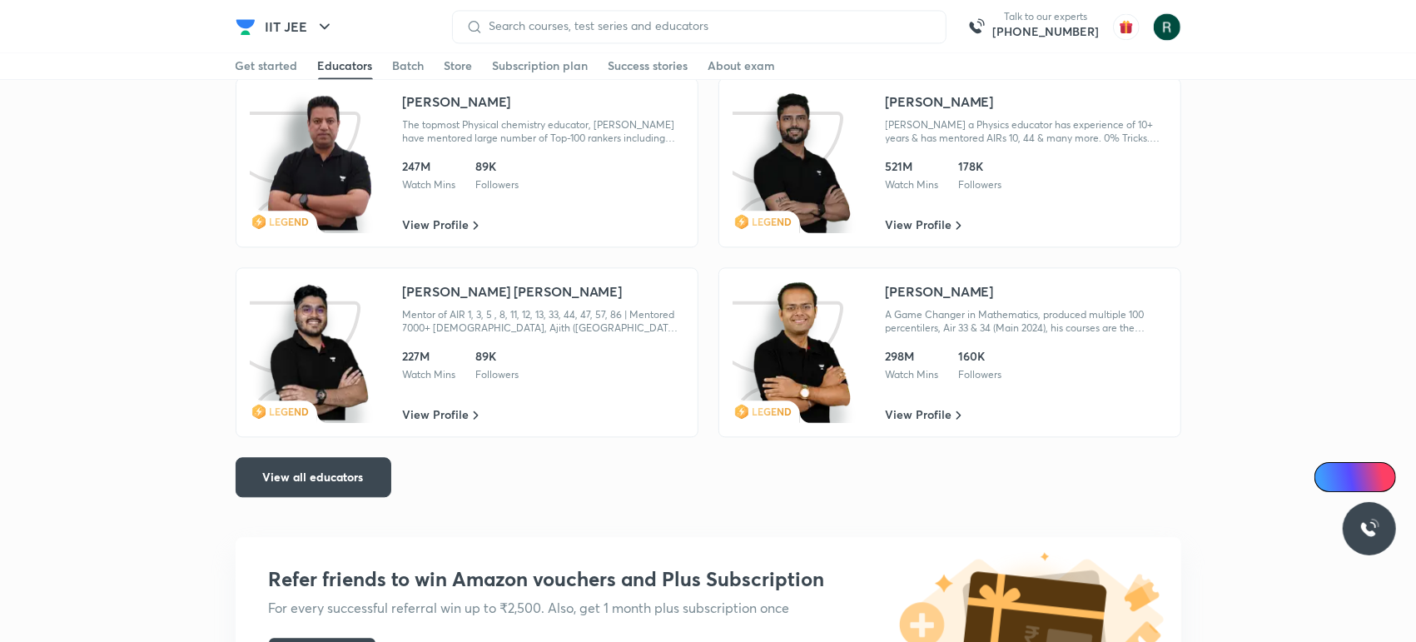
scroll to position [2976, 0]
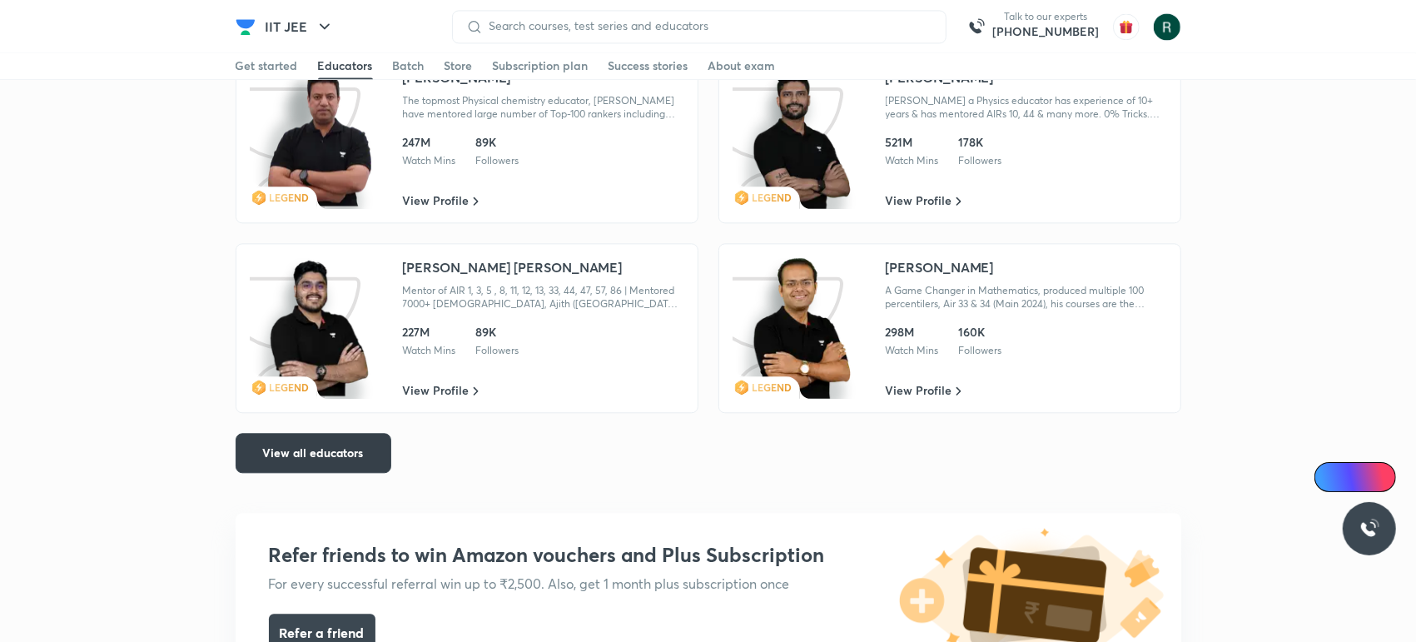
click at [319, 455] on span "View all educators" at bounding box center [313, 453] width 101 height 17
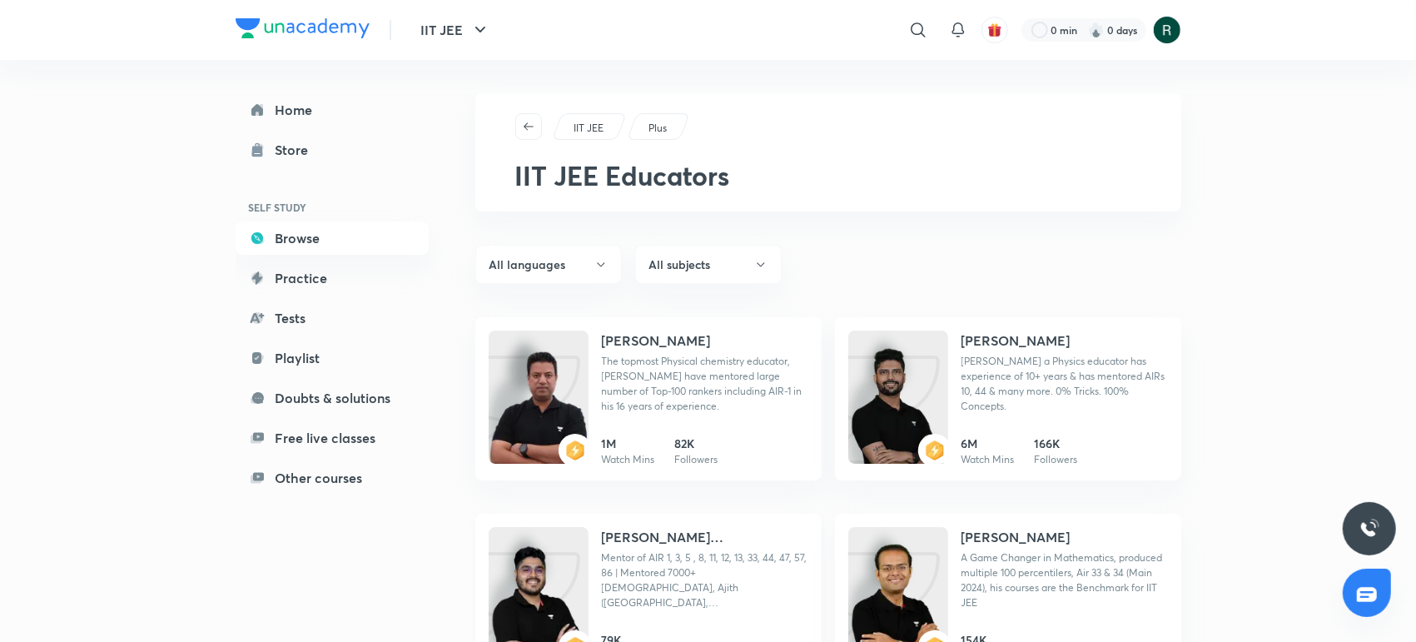
scroll to position [68, 0]
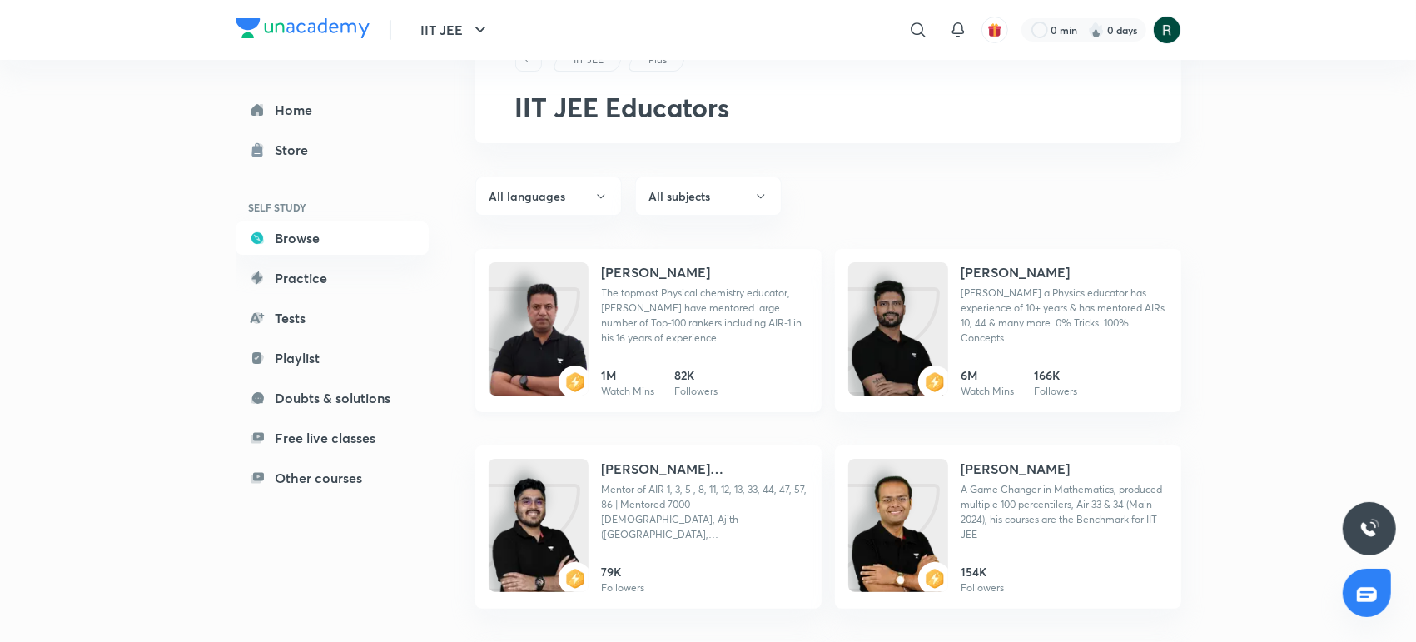
click at [562, 362] on img at bounding box center [539, 345] width 100 height 133
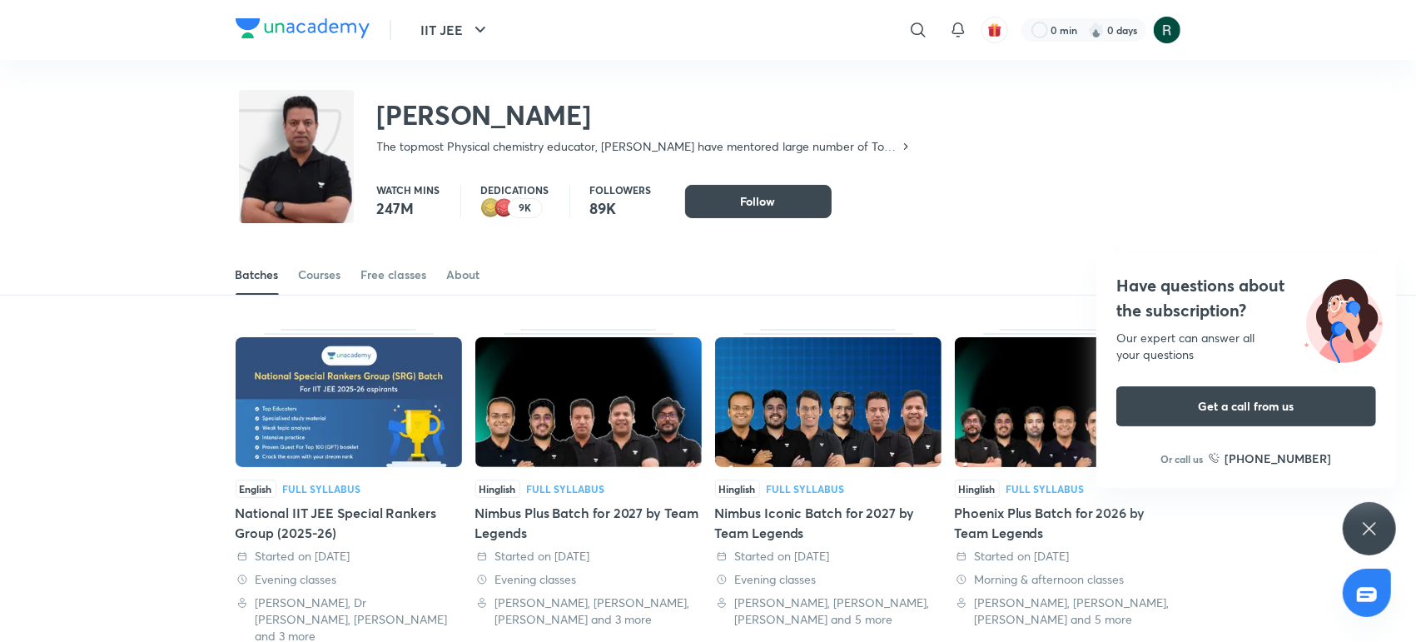
click at [1354, 514] on div "Have questions about the subscription? Our expert can answer all your questions…" at bounding box center [1369, 528] width 53 height 53
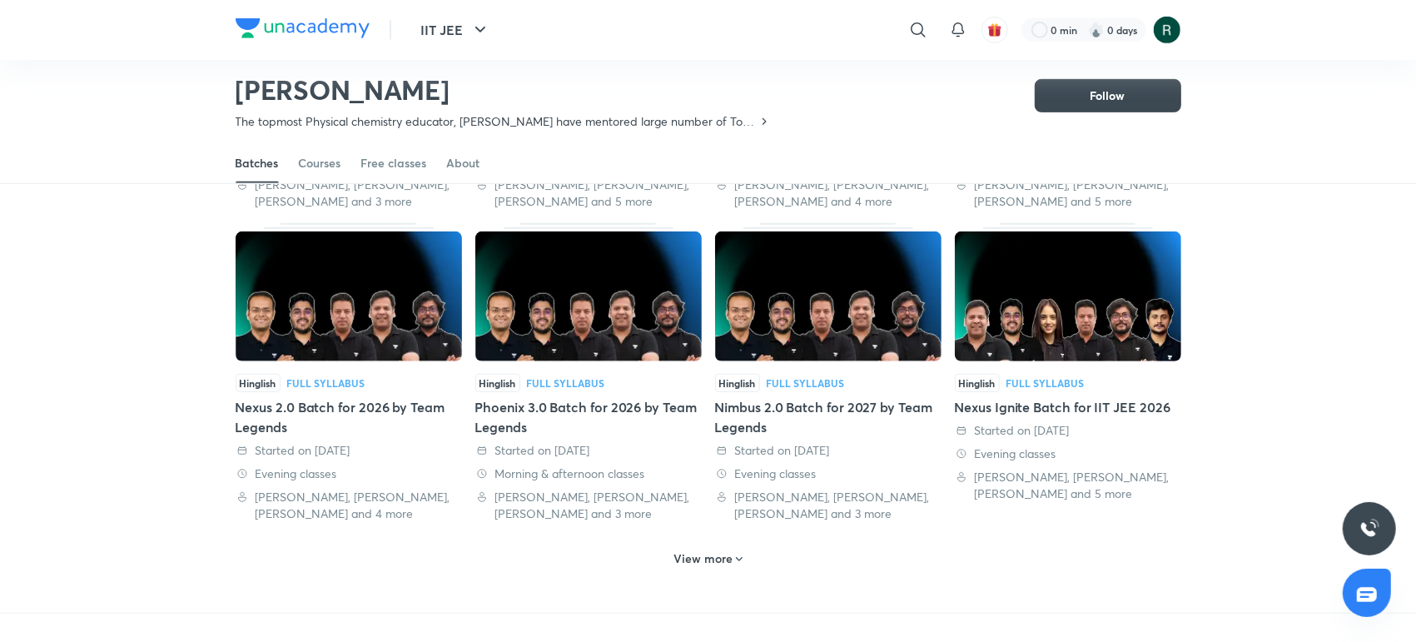
scroll to position [705, 0]
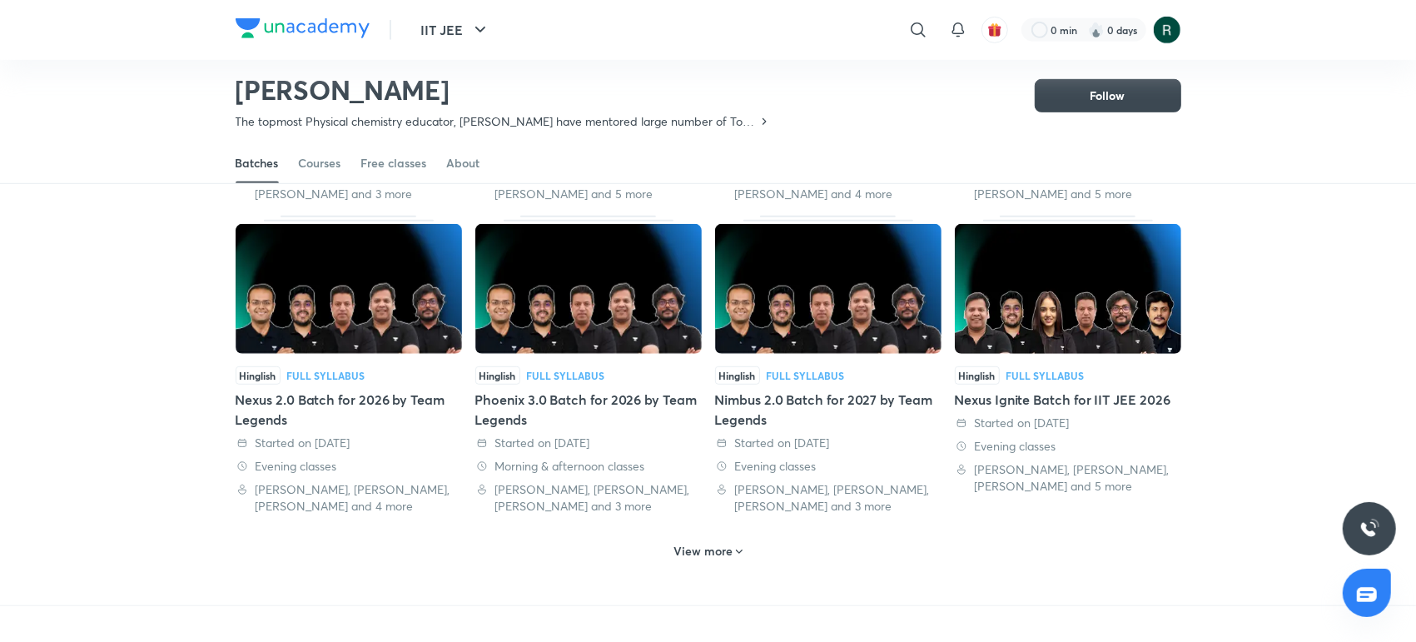
click at [691, 543] on h6 "View more" at bounding box center [702, 551] width 59 height 17
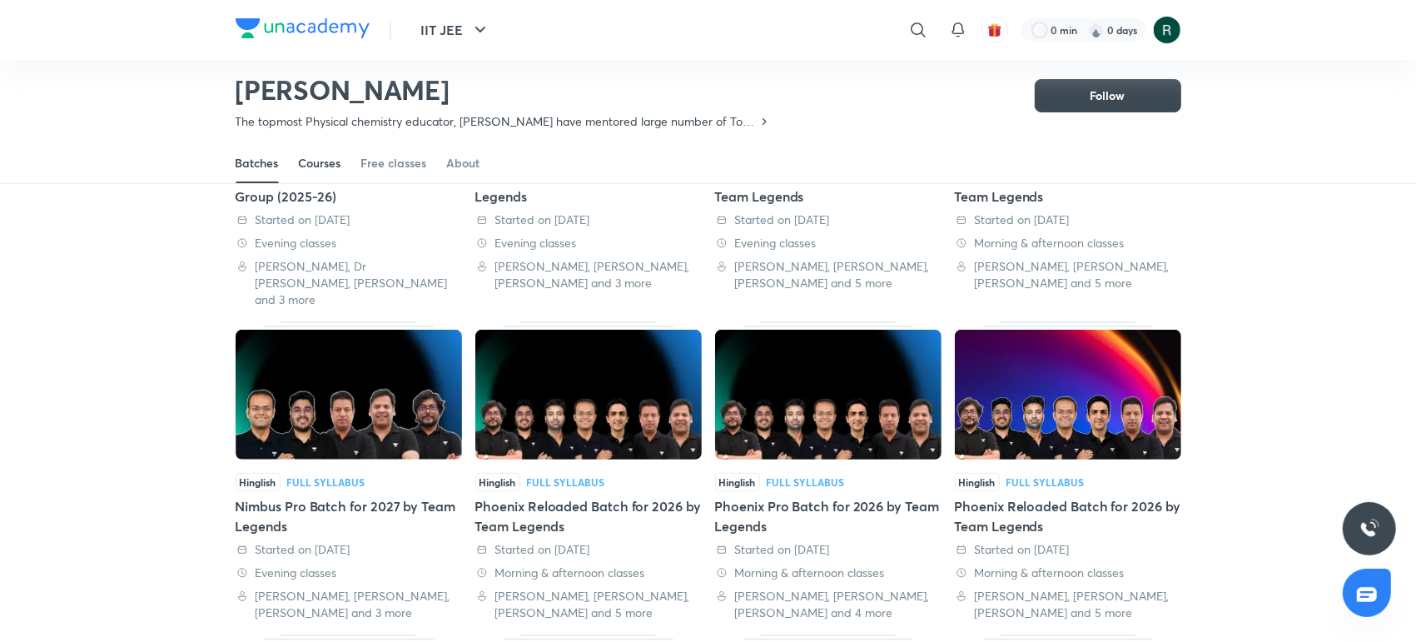
scroll to position [0, 0]
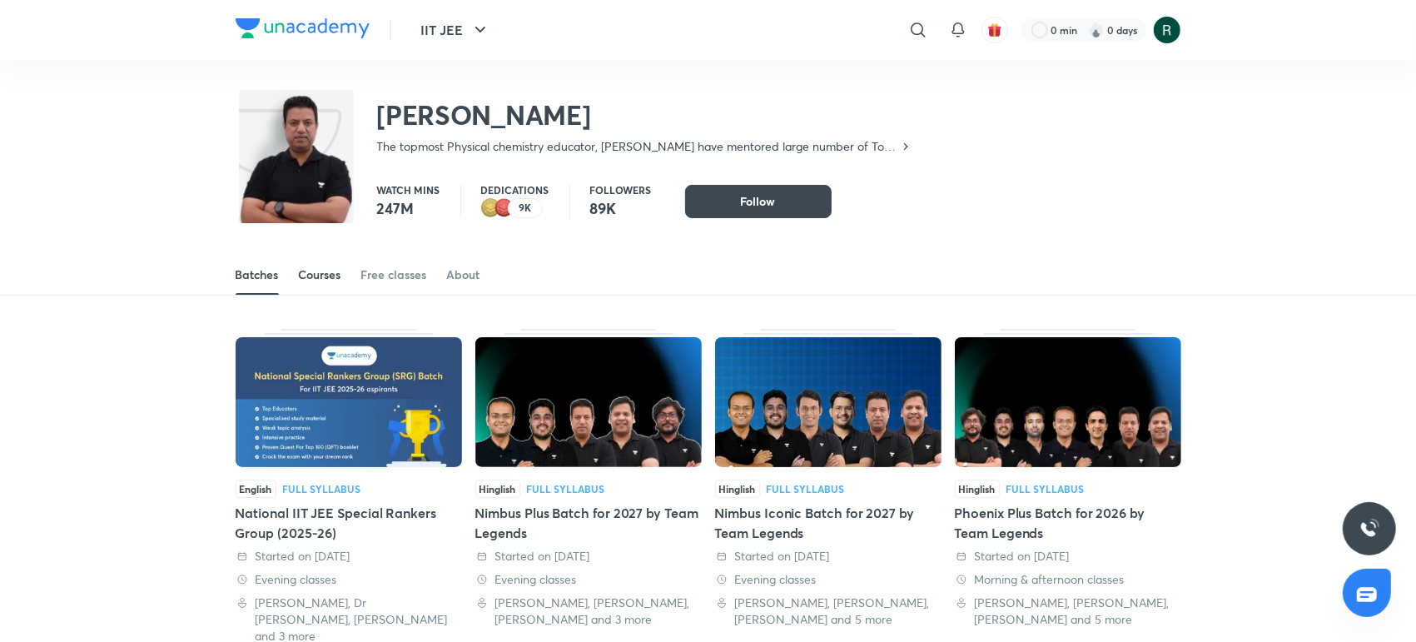
click at [336, 281] on div "Courses" at bounding box center [320, 274] width 42 height 17
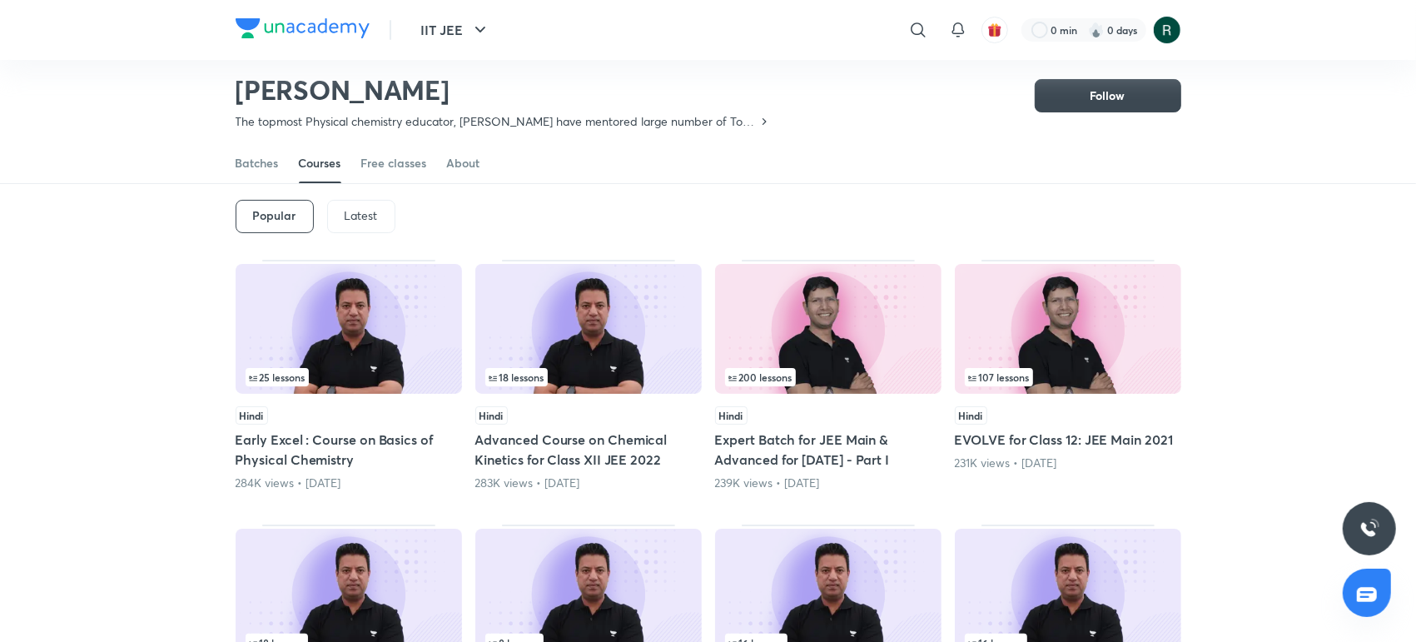
scroll to position [43, 0]
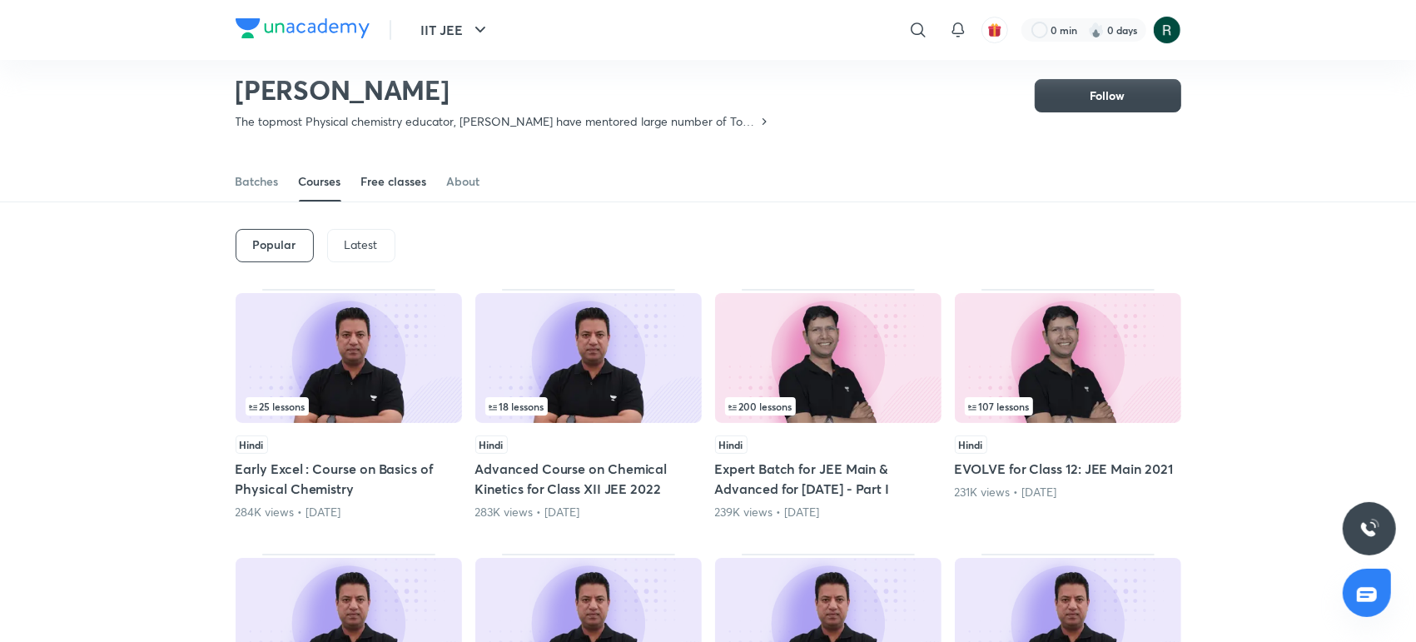
click at [376, 168] on link "Free classes" at bounding box center [394, 182] width 66 height 40
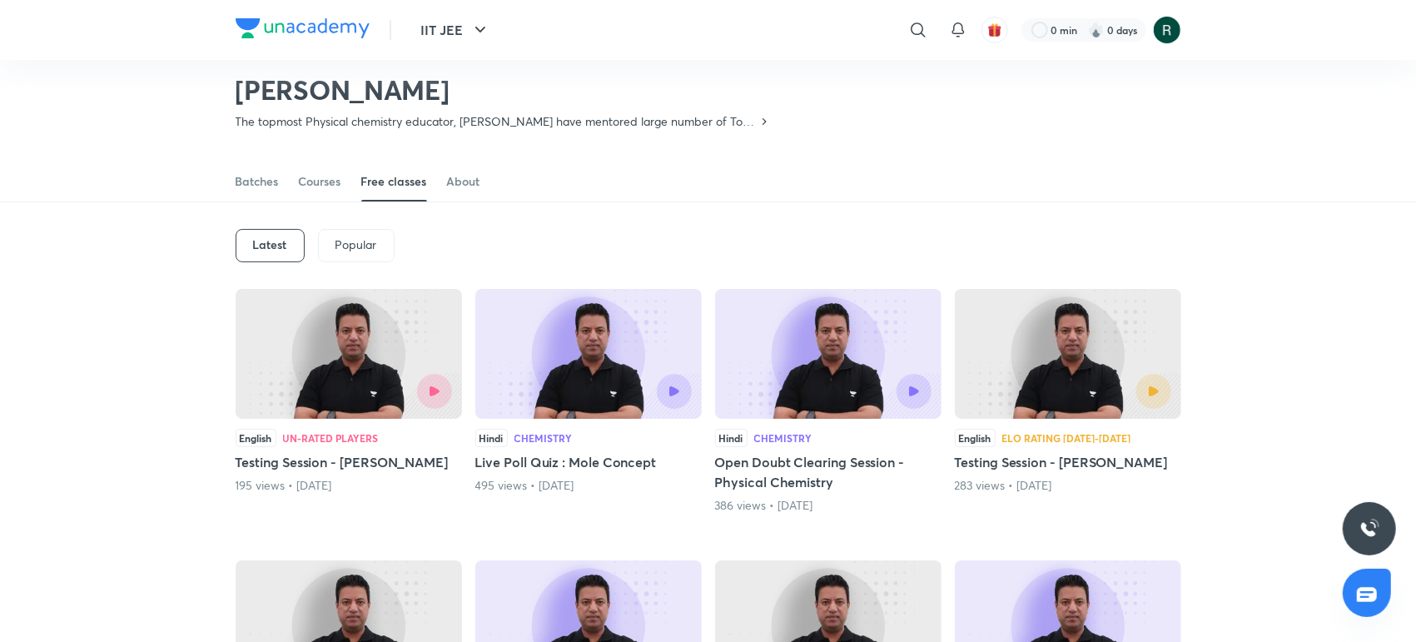
scroll to position [72, 0]
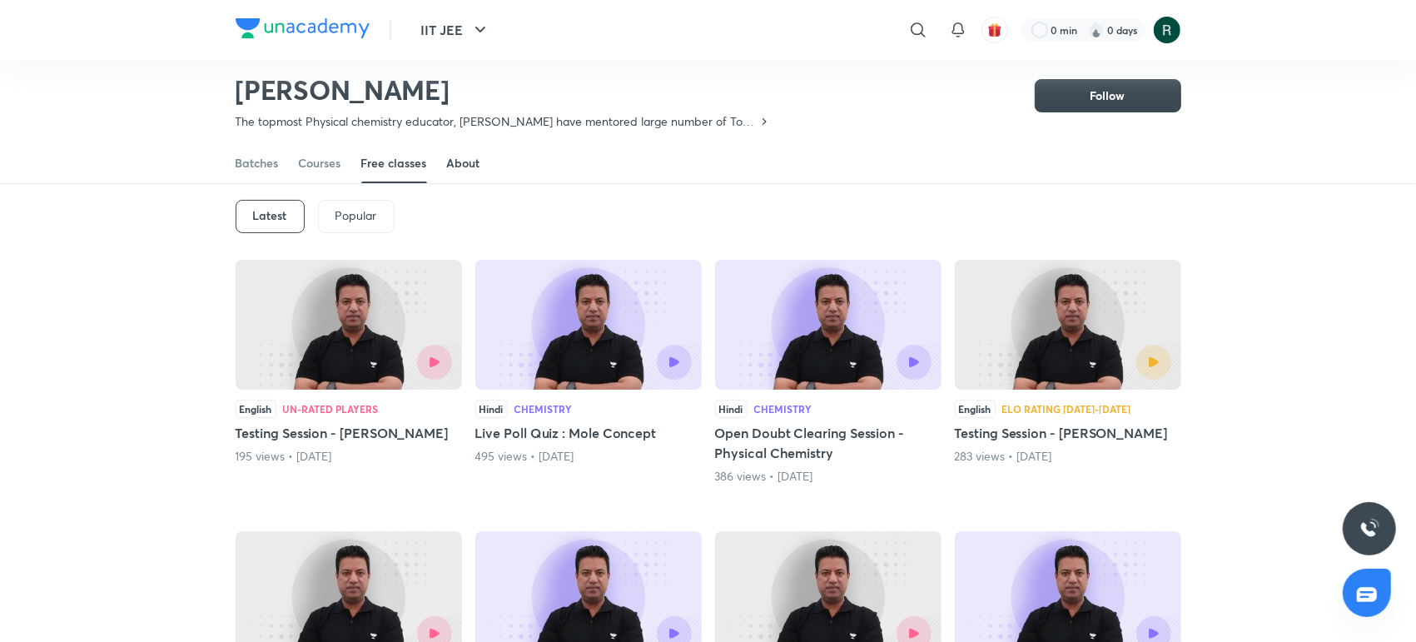
click at [474, 176] on link "About" at bounding box center [463, 163] width 33 height 40
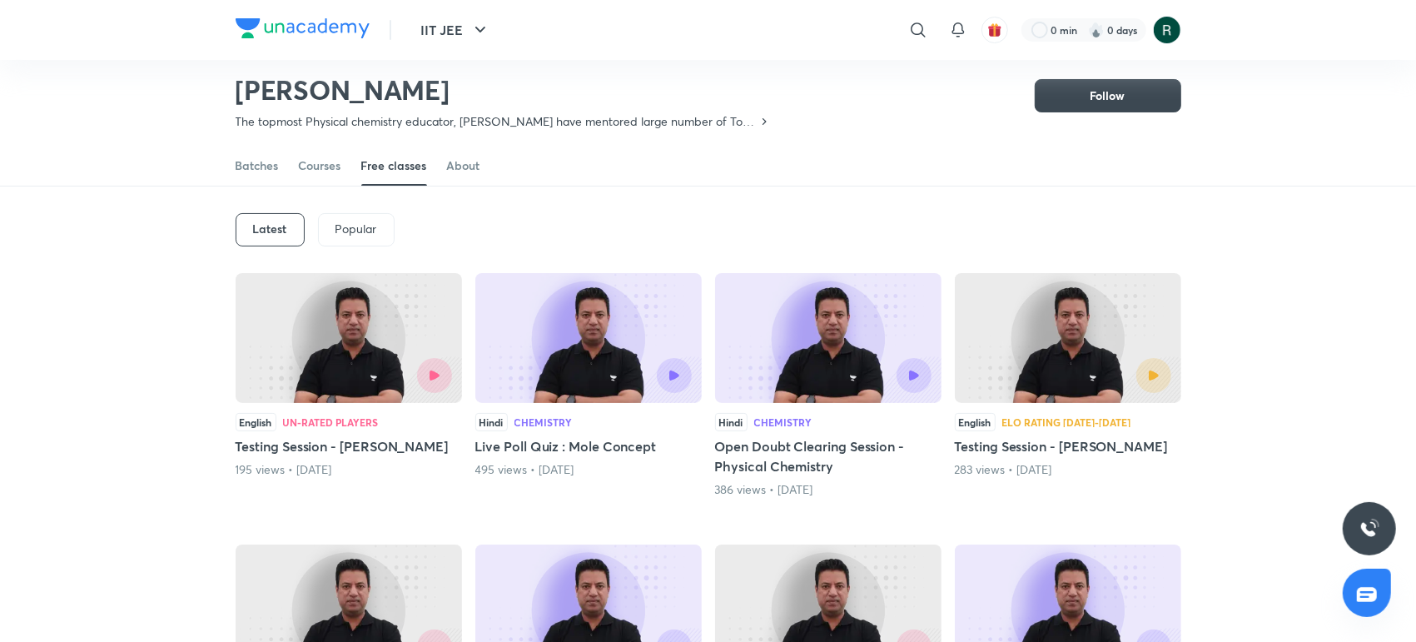
scroll to position [72, 0]
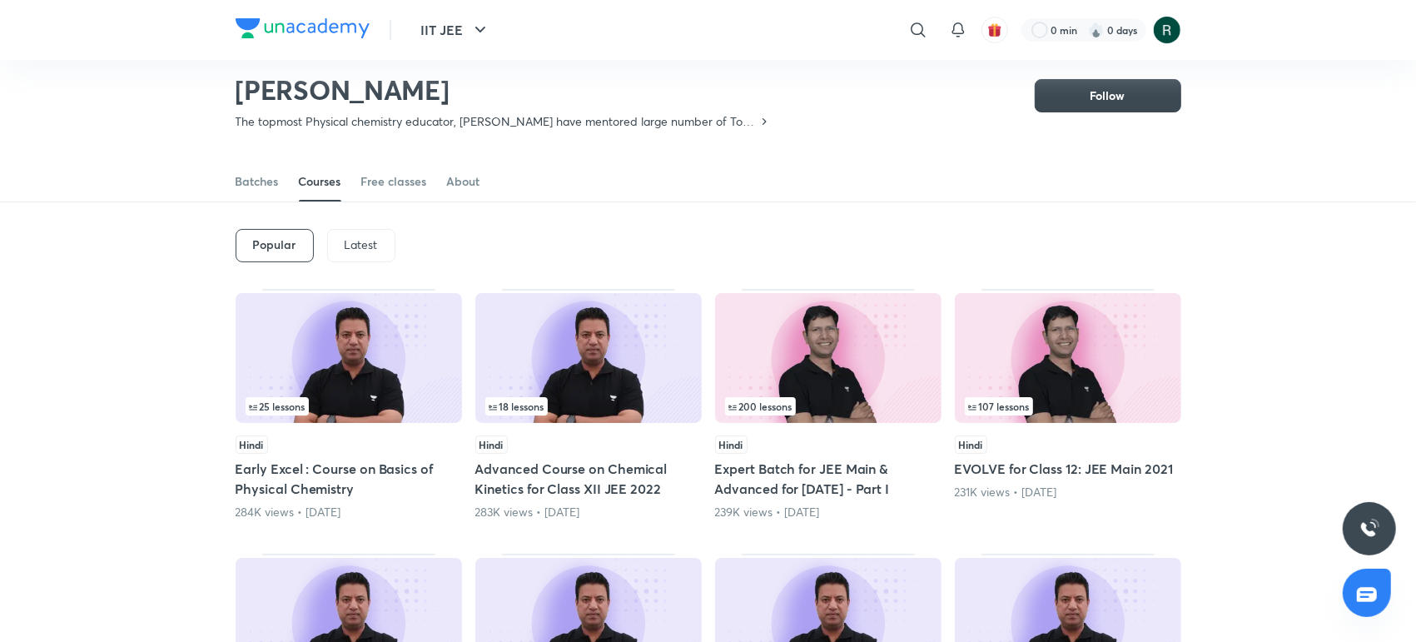
scroll to position [72, 0]
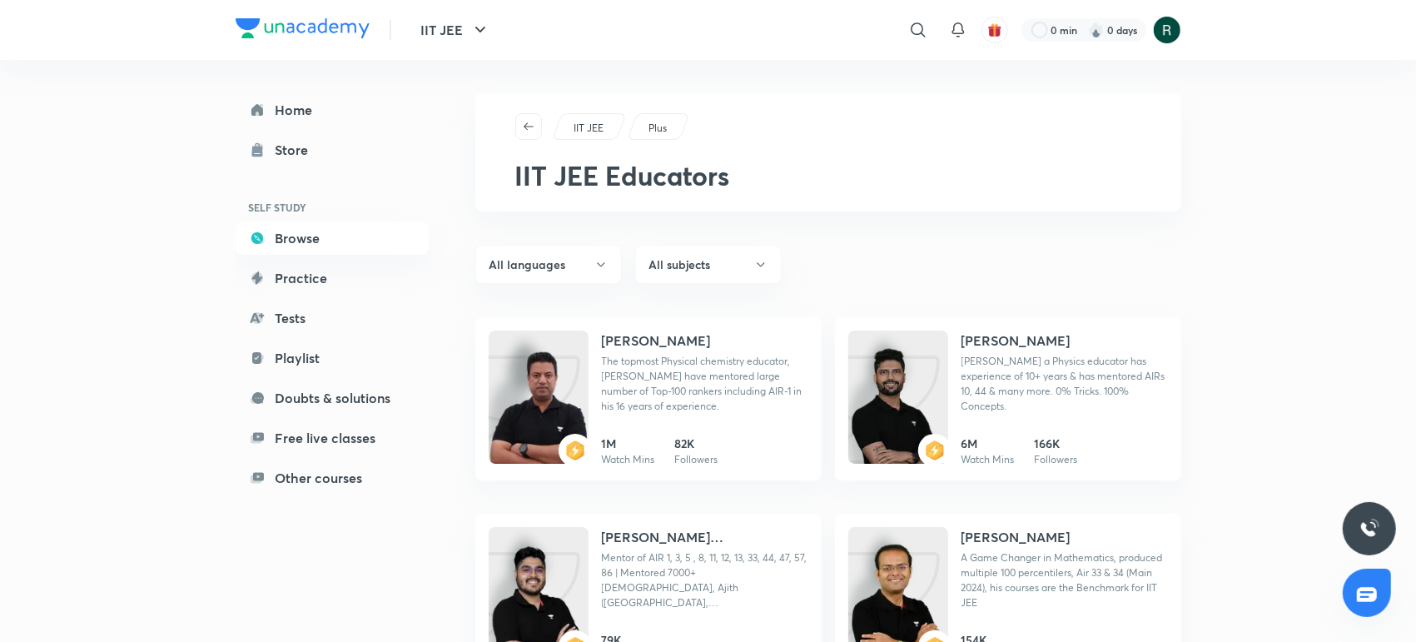
scroll to position [2976, 0]
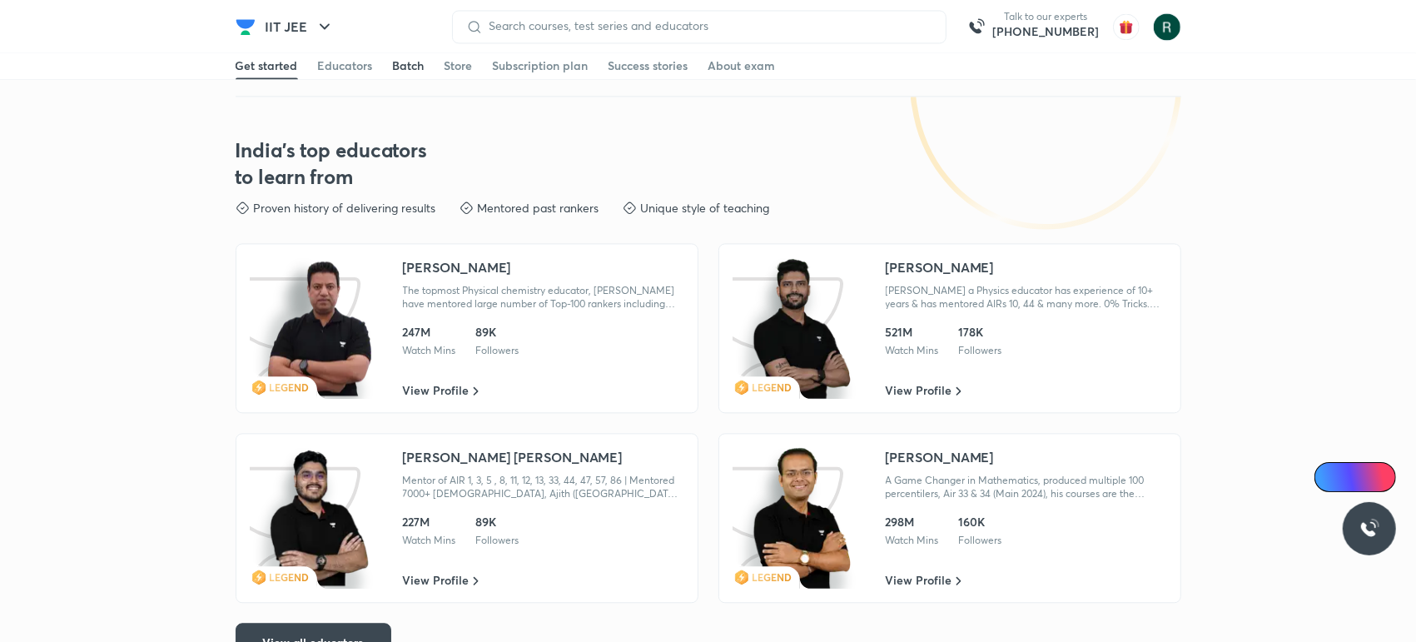
click at [401, 65] on div "Batch" at bounding box center [409, 65] width 32 height 17
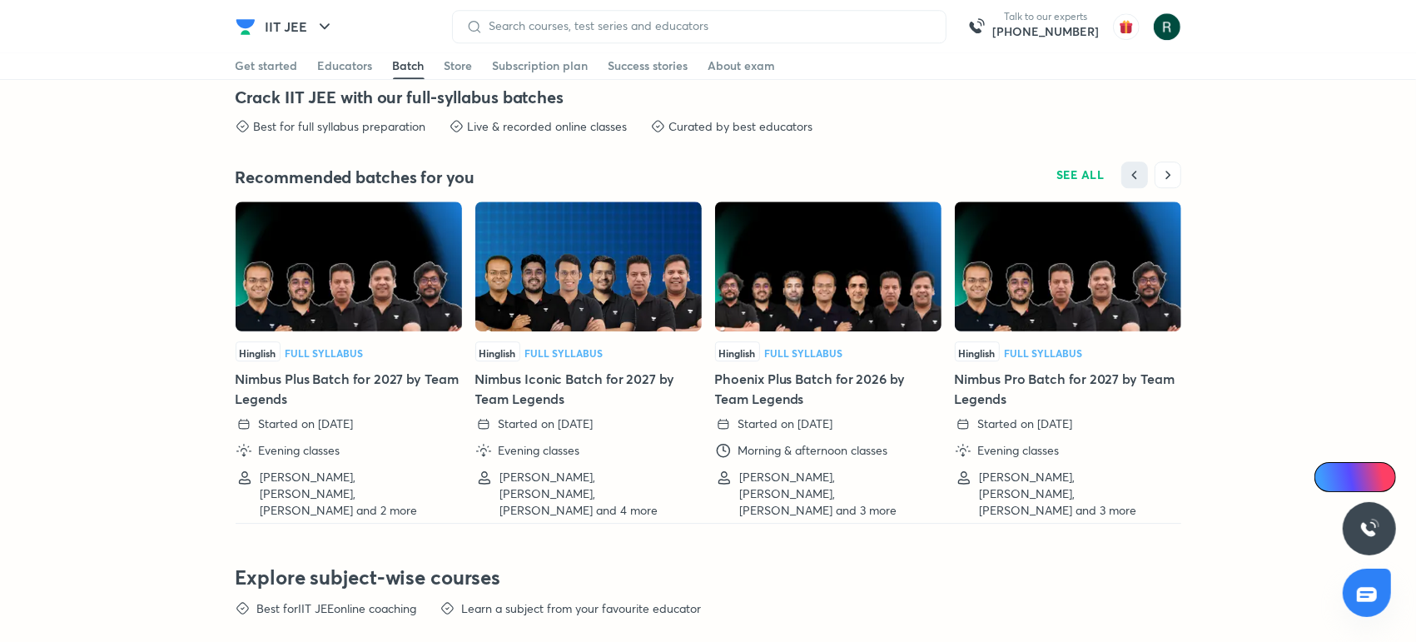
scroll to position [3777, 0]
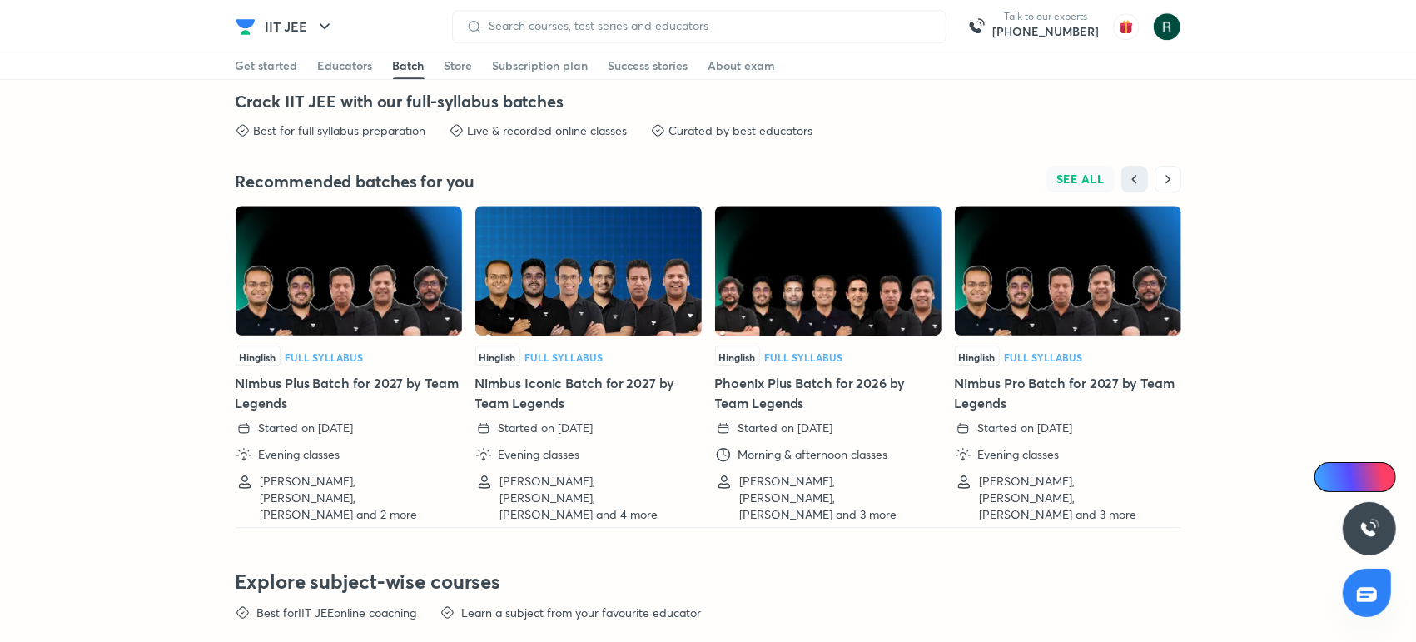
click at [1088, 166] on button "SEE ALL" at bounding box center [1080, 179] width 68 height 27
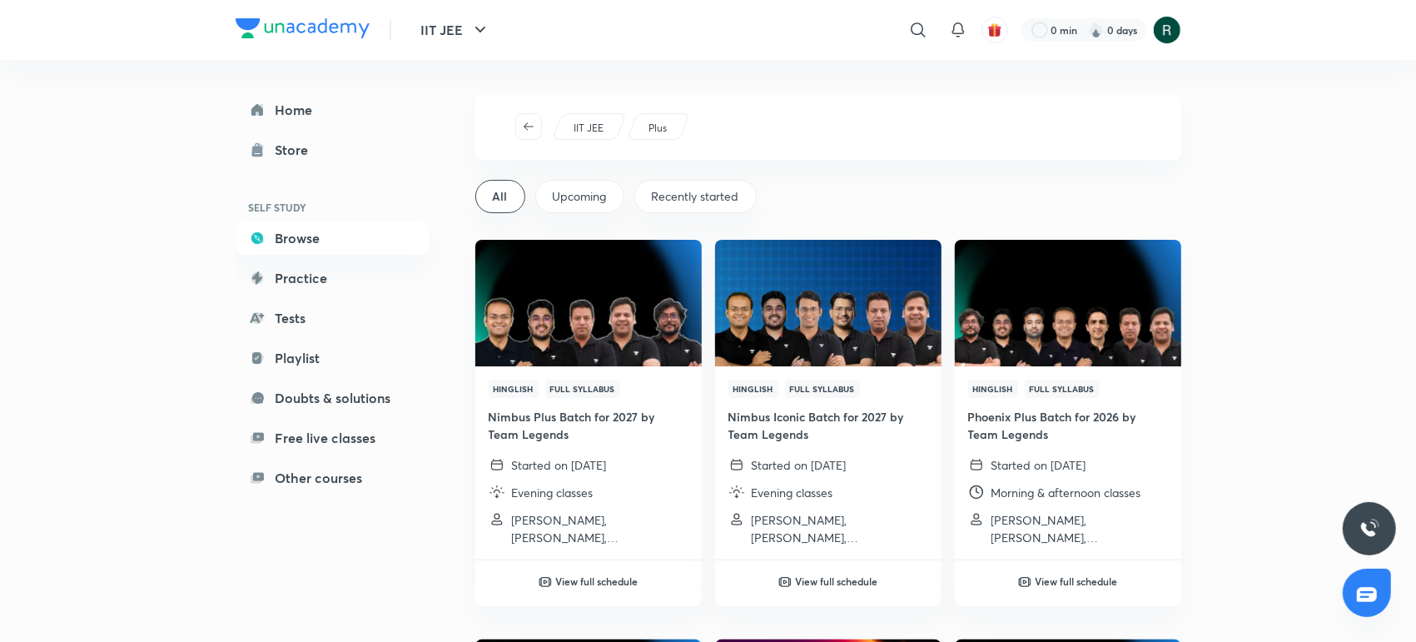
click at [710, 186] on div "Recently started" at bounding box center [695, 196] width 122 height 33
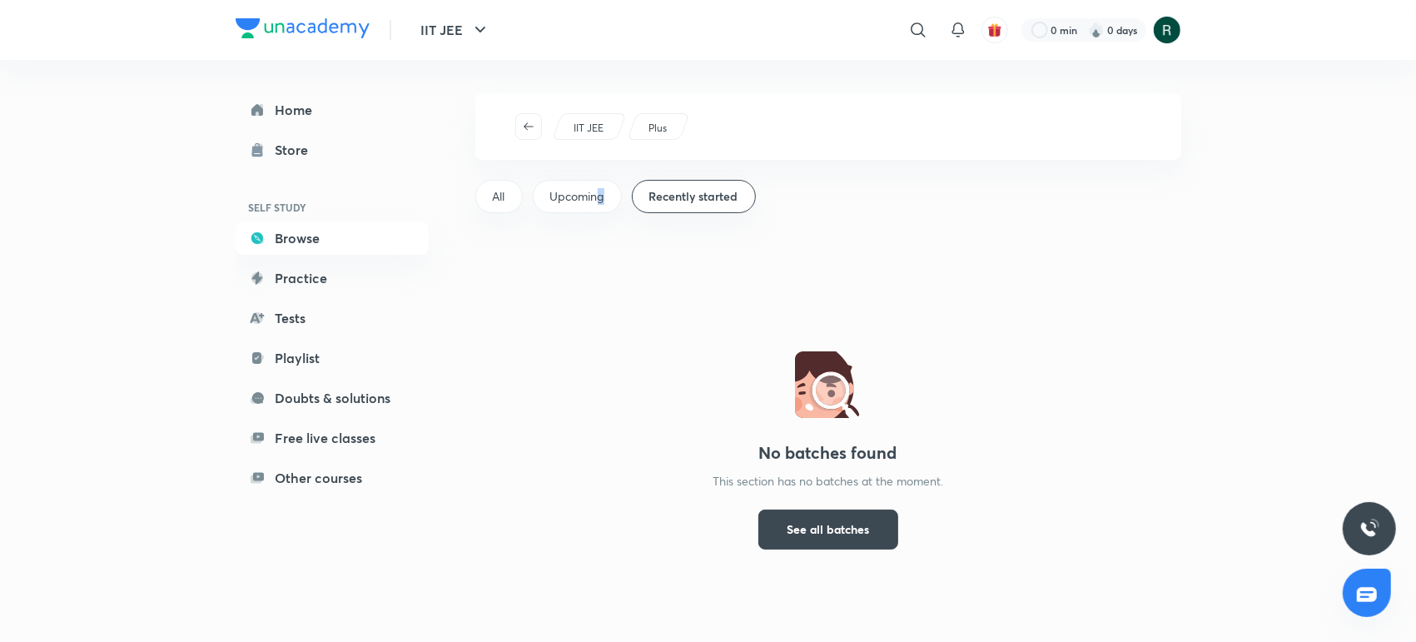
drag, startPoint x: 607, startPoint y: 175, endPoint x: 598, endPoint y: 180, distance: 10.4
click at [598, 180] on div "IIT JEE Plus All Upcoming Recently started No batches found This section has no…" at bounding box center [828, 382] width 706 height 579
drag, startPoint x: 598, startPoint y: 180, endPoint x: 593, endPoint y: 190, distance: 11.2
click at [593, 190] on span "Upcoming" at bounding box center [577, 196] width 54 height 17
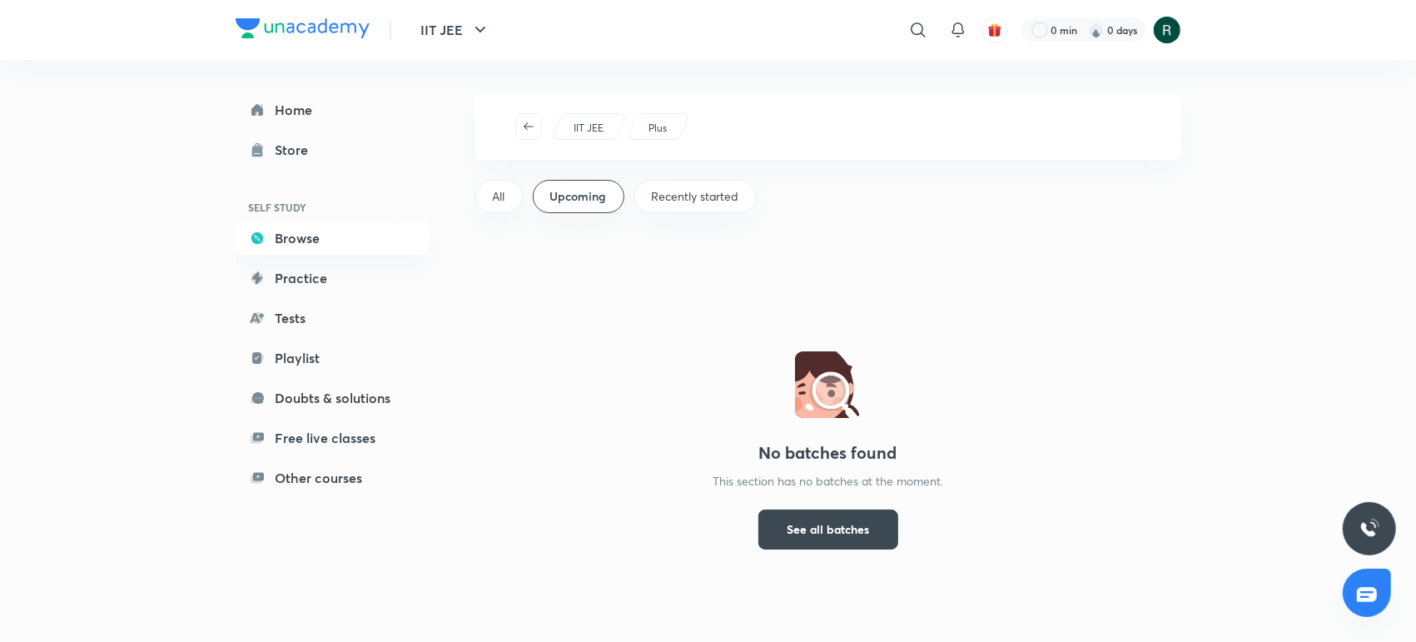
click at [504, 191] on span "All" at bounding box center [499, 196] width 12 height 17
